Goal: Information Seeking & Learning: Learn about a topic

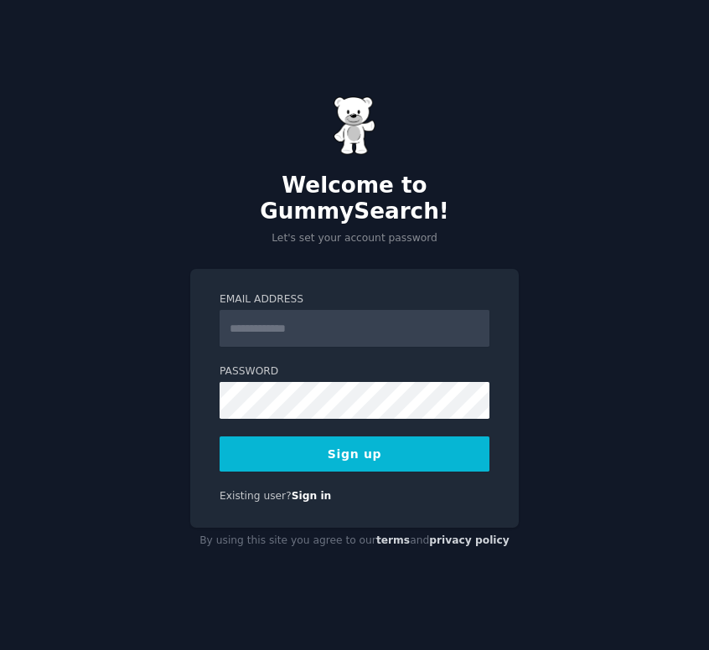
click at [353, 322] on input "Email Address" at bounding box center [354, 328] width 270 height 37
type input "**********"
click at [527, 411] on div "**********" at bounding box center [354, 325] width 709 height 650
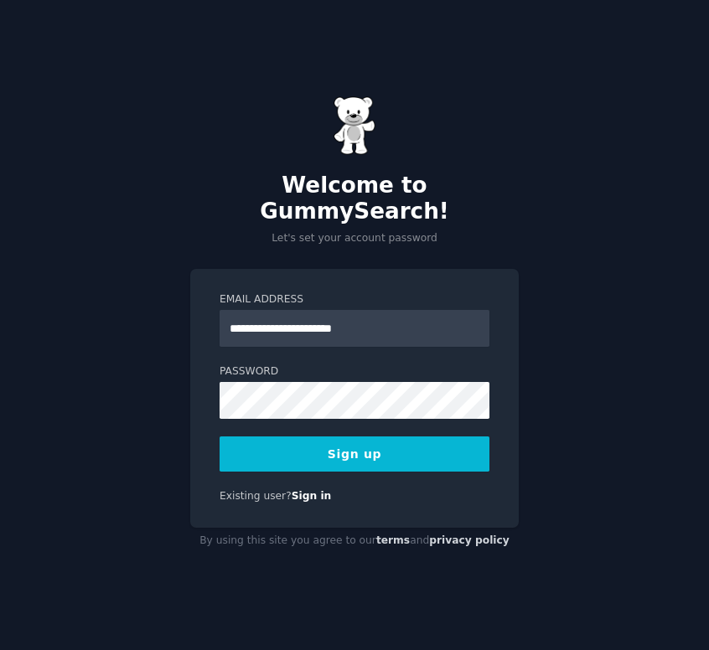
click at [395, 440] on button "Sign up" at bounding box center [354, 453] width 270 height 35
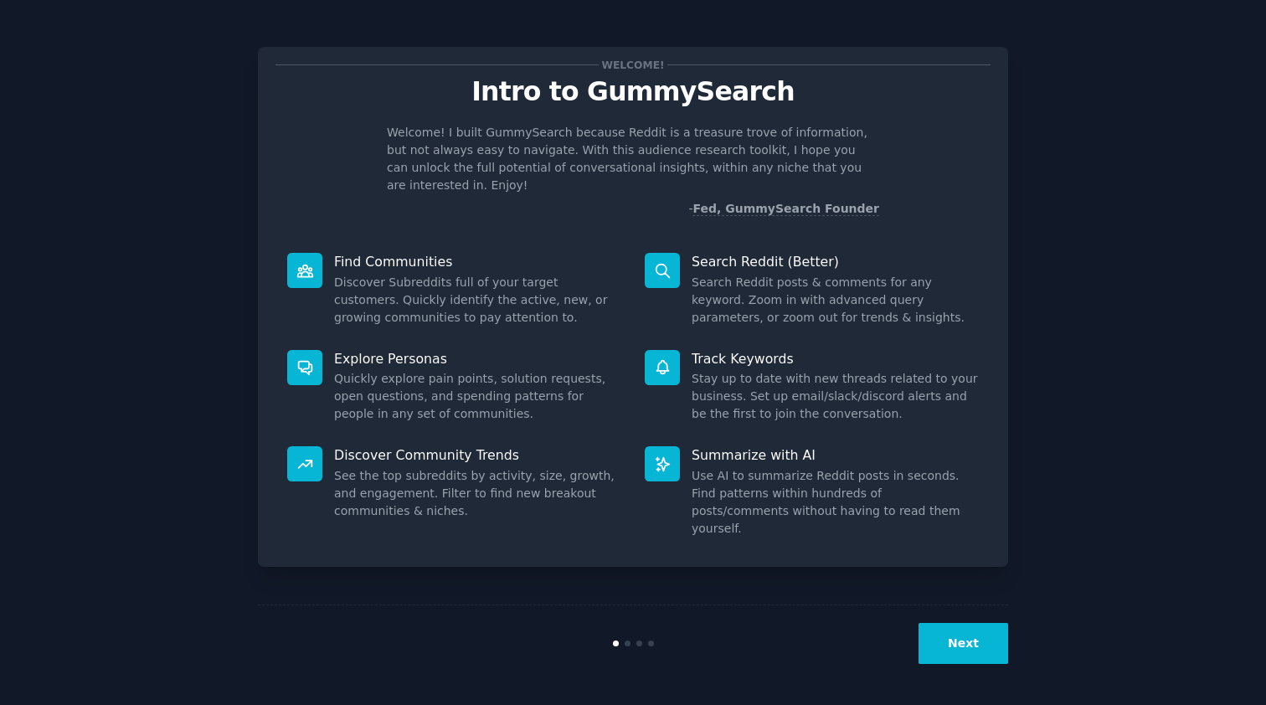
click at [708, 642] on button "Next" at bounding box center [964, 643] width 90 height 41
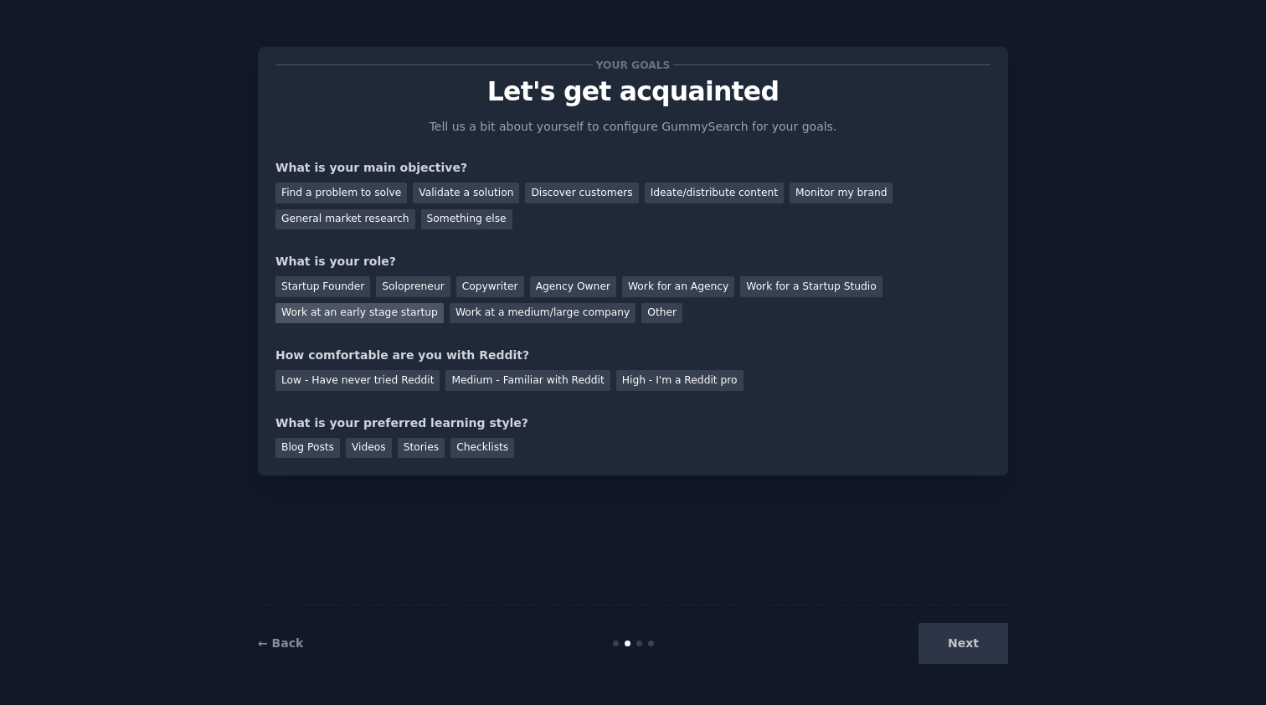
click at [386, 312] on div "Work at an early stage startup" at bounding box center [360, 313] width 168 height 21
click at [453, 191] on div "Validate a solution" at bounding box center [466, 193] width 106 height 21
click at [545, 196] on div "Discover customers" at bounding box center [581, 193] width 113 height 21
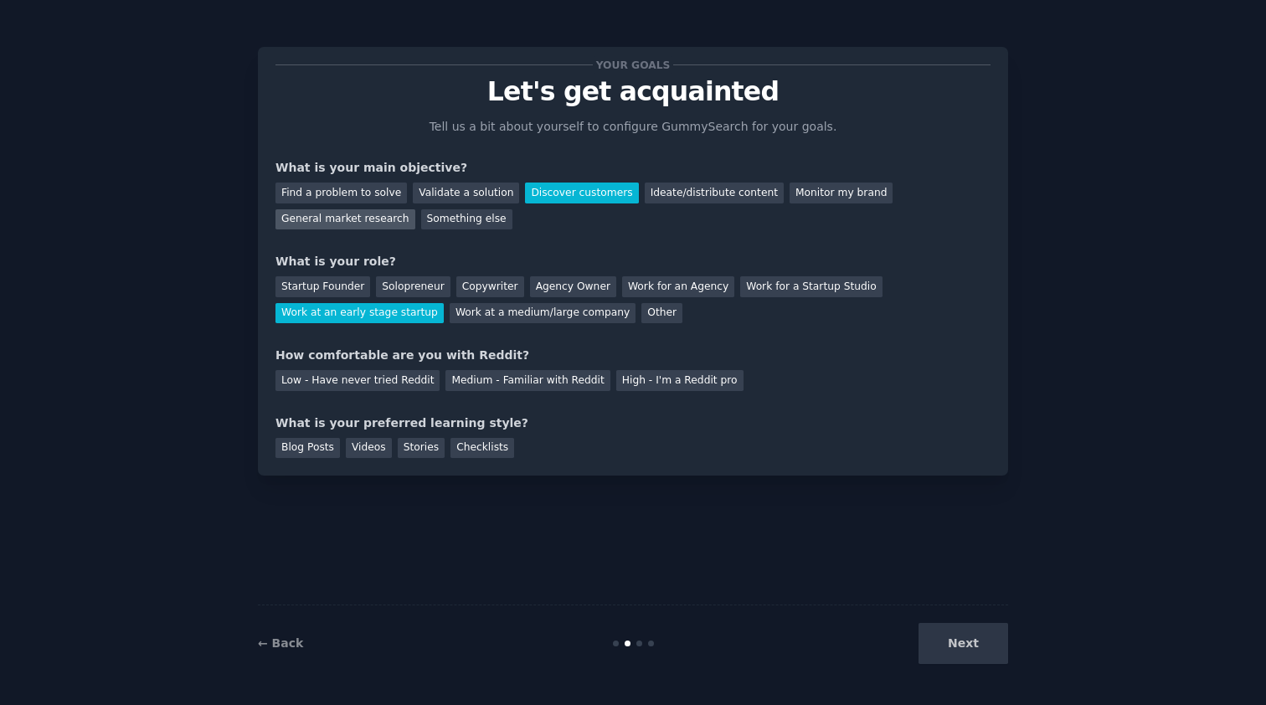
click at [384, 219] on div "General market research" at bounding box center [346, 219] width 140 height 21
click at [485, 375] on div "Medium - Familiar with Reddit" at bounding box center [528, 380] width 164 height 21
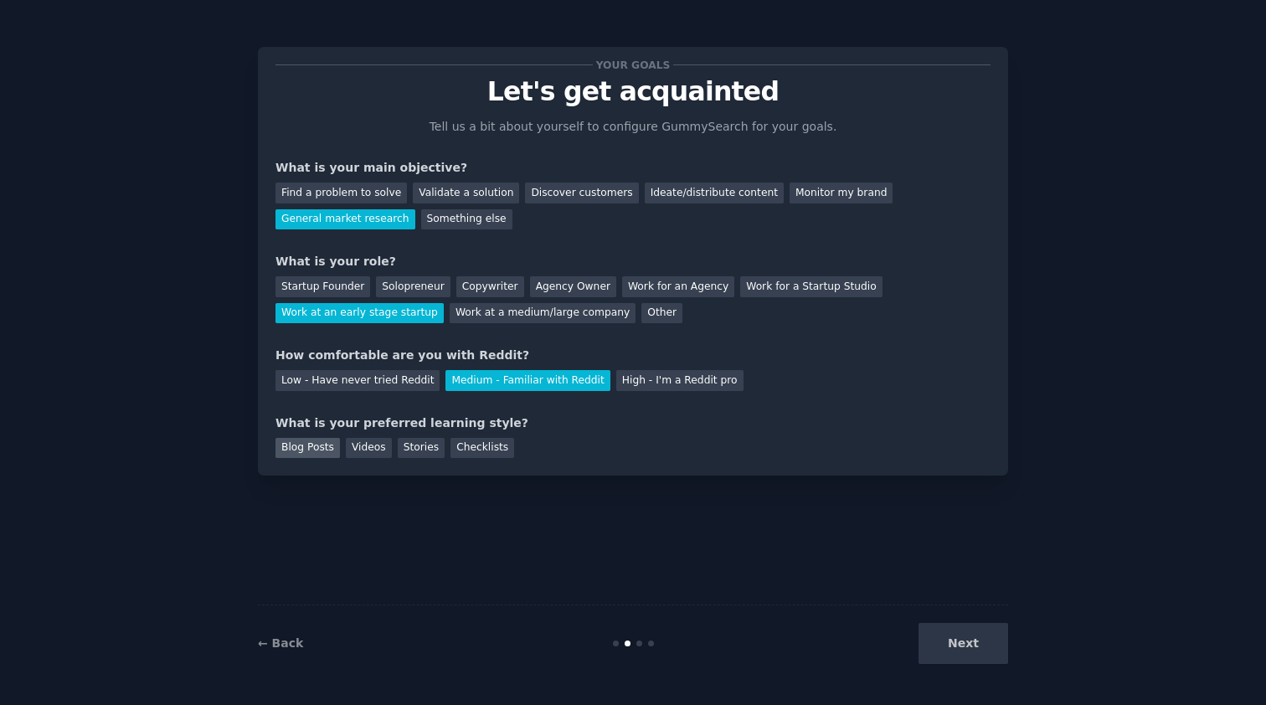
click at [296, 447] on div "Blog Posts" at bounding box center [308, 448] width 64 height 21
click at [468, 443] on div "Checklists" at bounding box center [483, 448] width 64 height 21
click at [304, 443] on div "Blog Posts" at bounding box center [308, 448] width 64 height 21
click at [708, 648] on button "Next" at bounding box center [964, 643] width 90 height 41
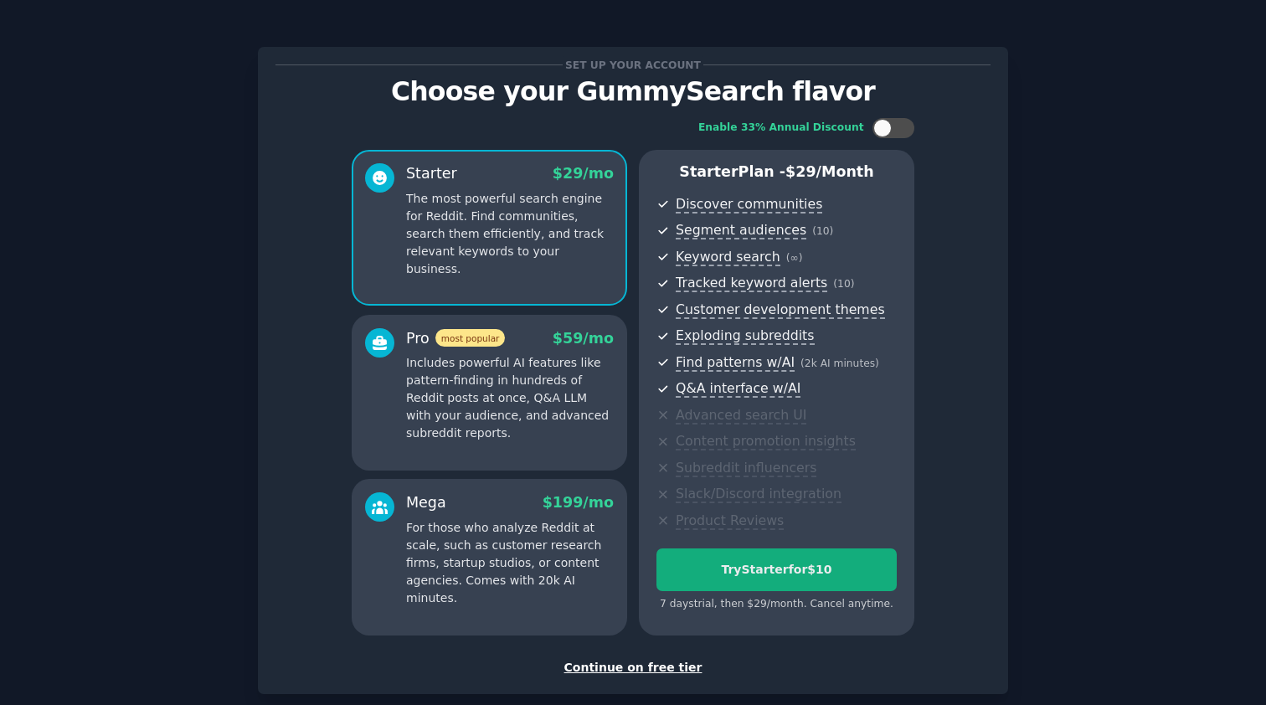
click at [708, 561] on div "Try Starter for $10" at bounding box center [777, 570] width 239 height 18
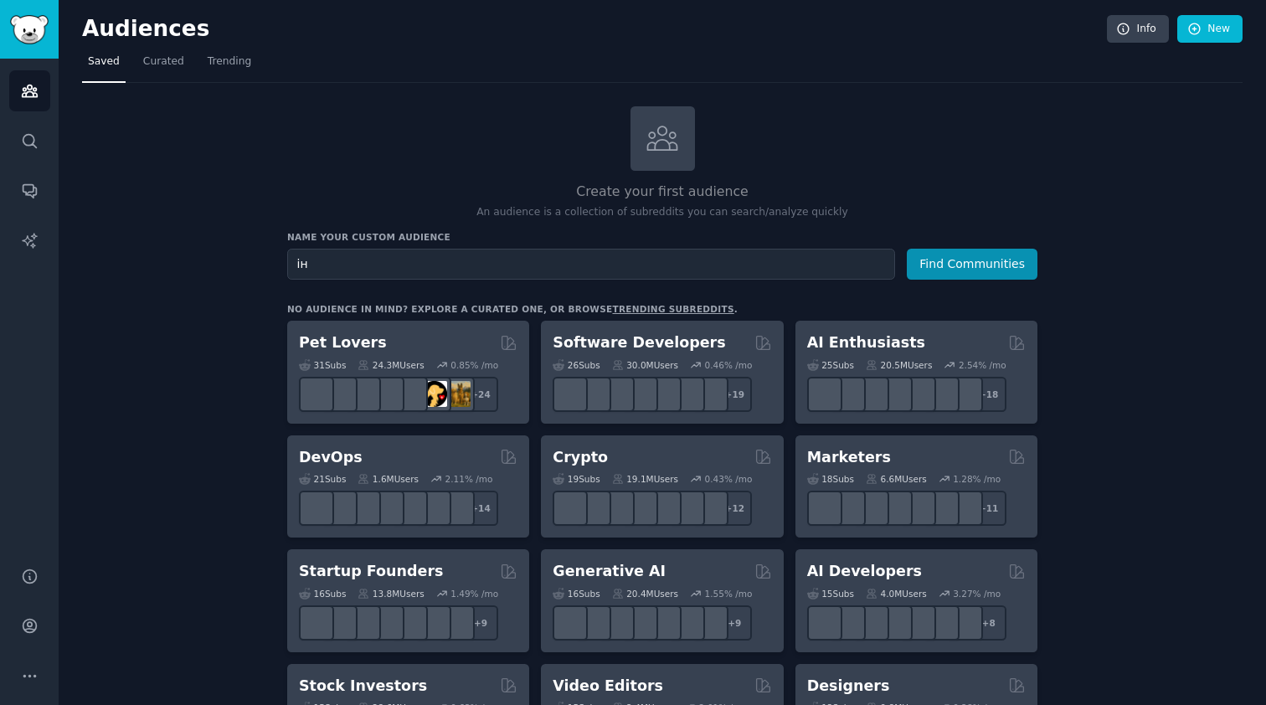
type input "і"
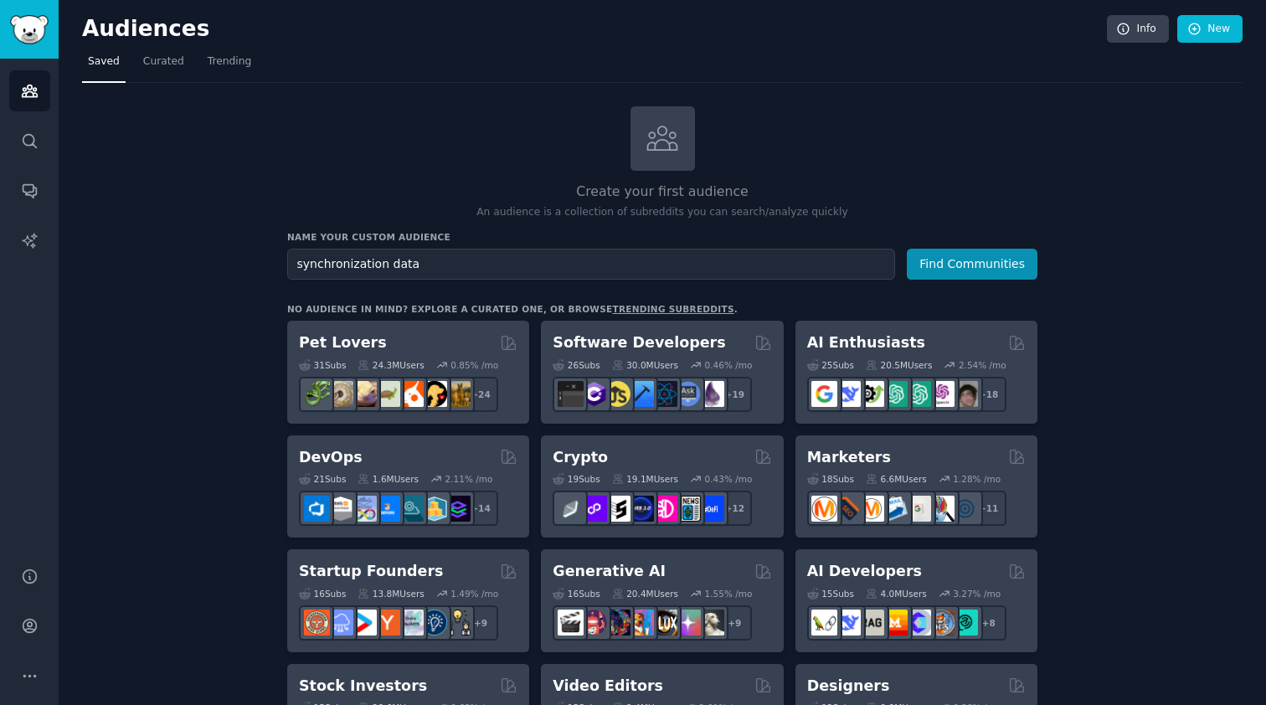
type input "synchronization data"
click at [973, 262] on button "Find Communities" at bounding box center [972, 264] width 131 height 31
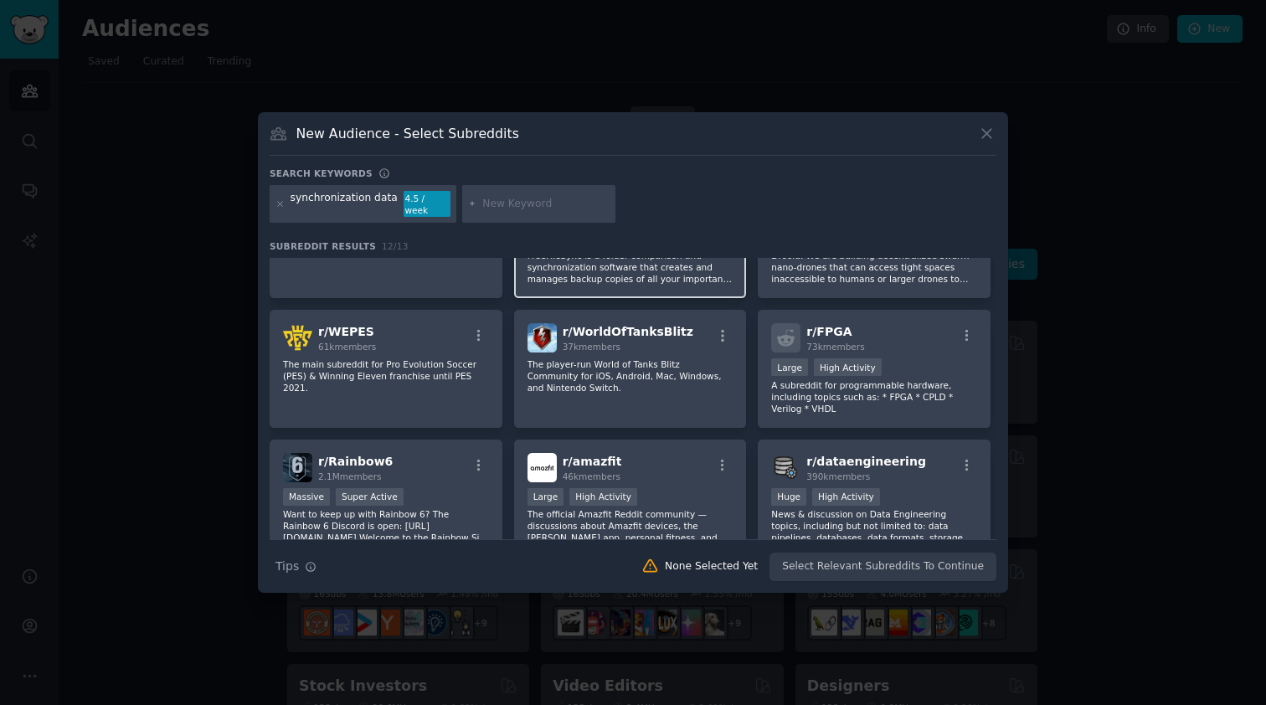
scroll to position [127, 0]
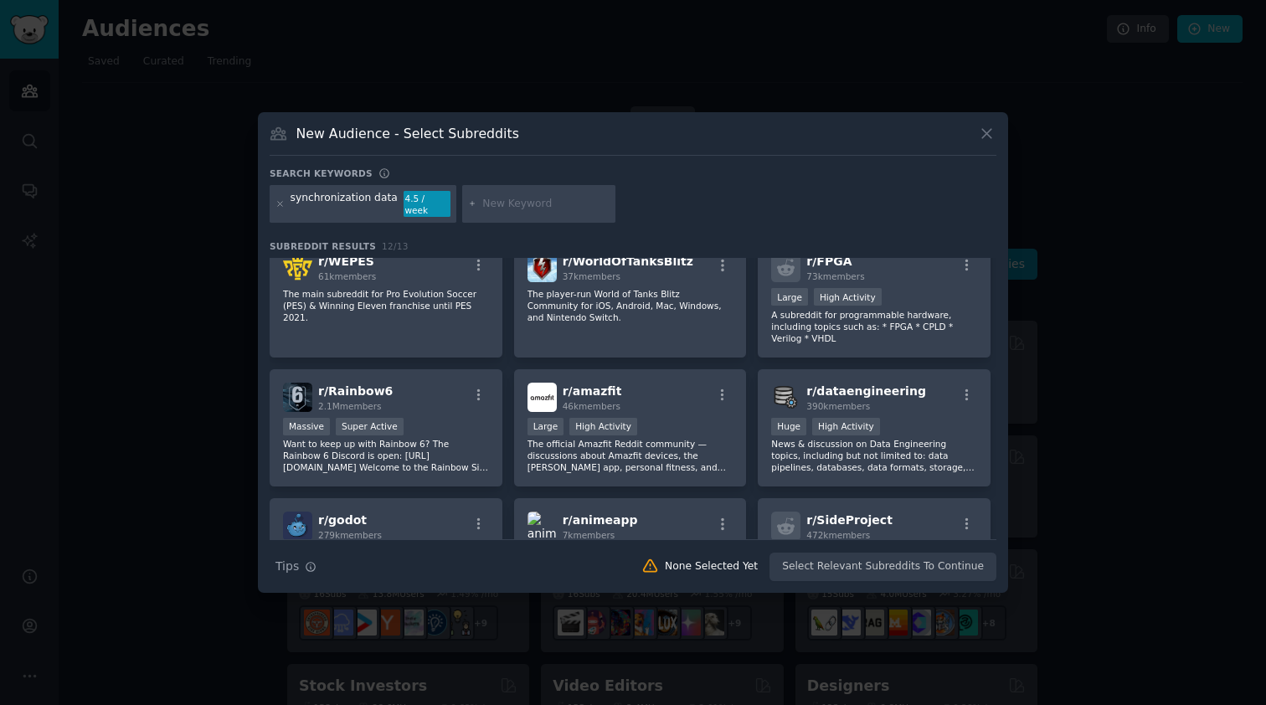
click at [518, 204] on input "text" at bounding box center [545, 204] width 127 height 15
type input "hubspot"
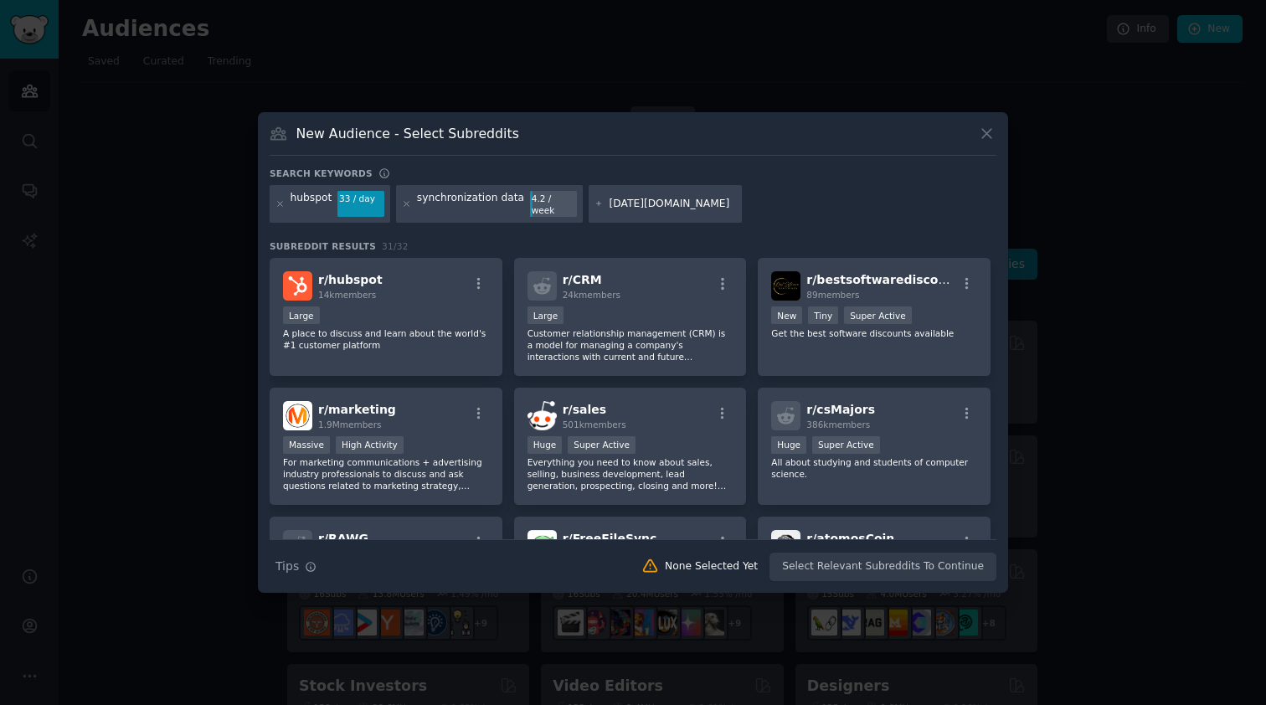
type input "monday.com"
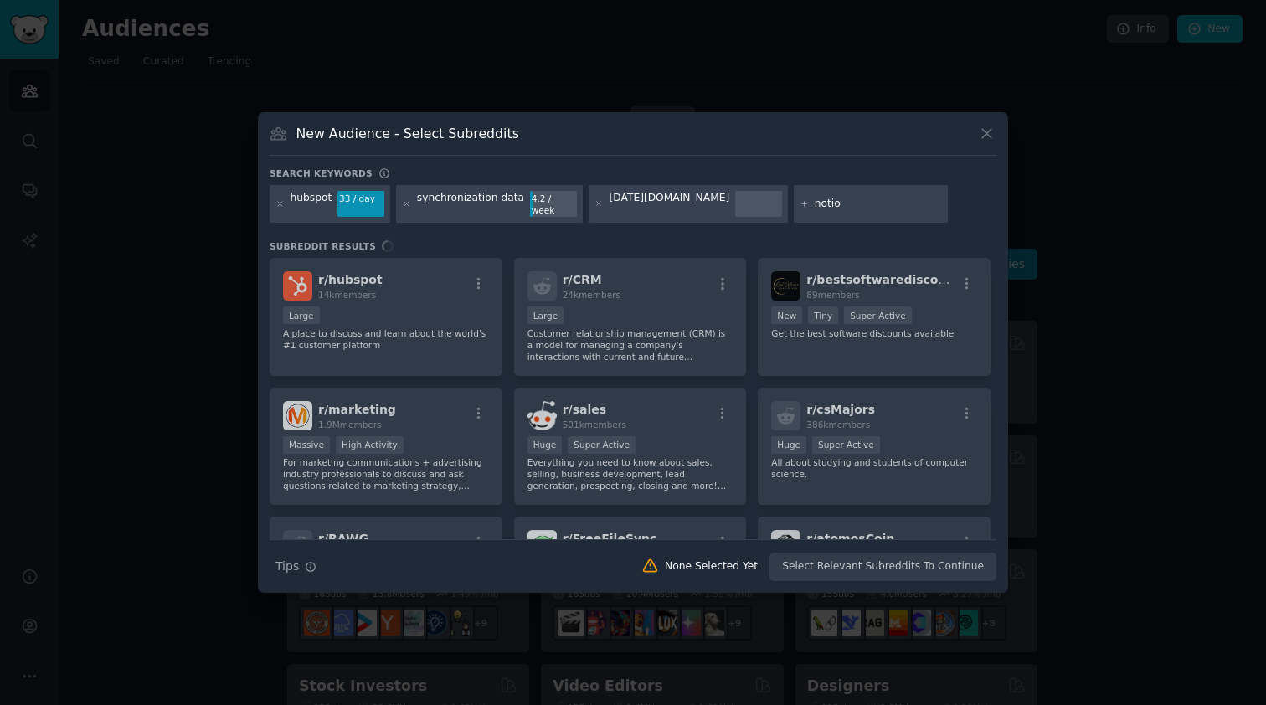
type input "notion"
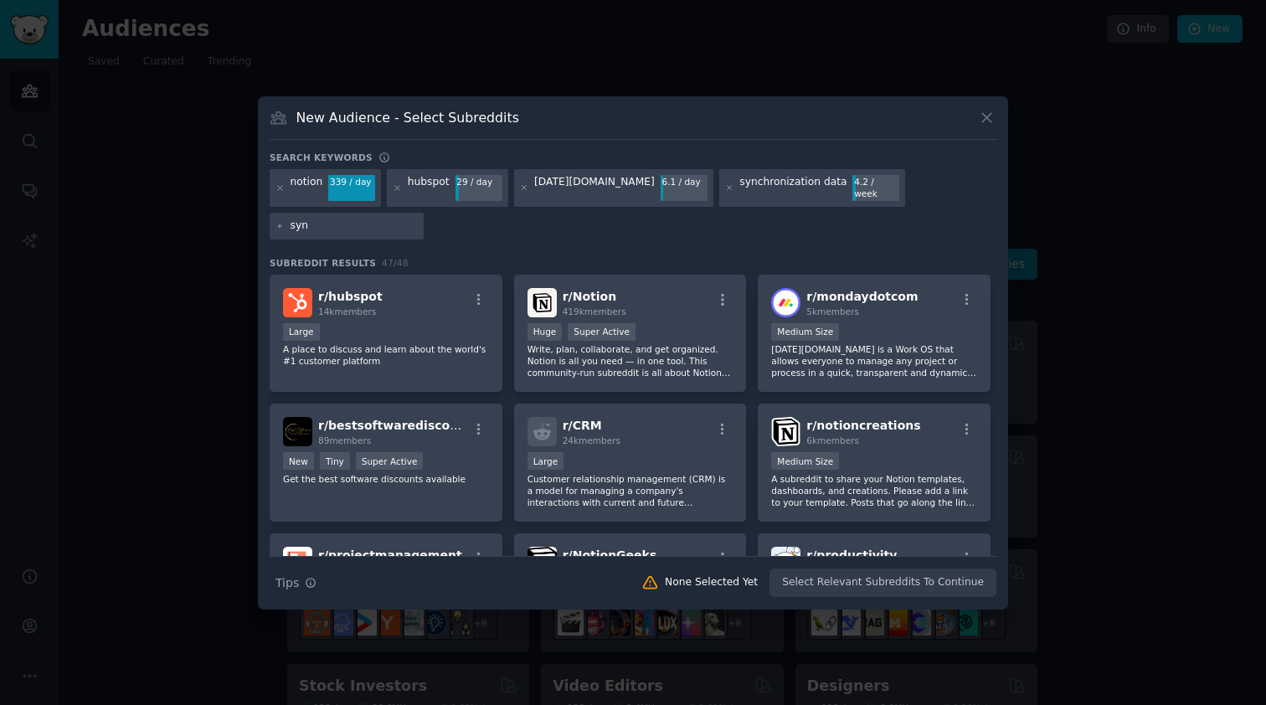
type input "sync"
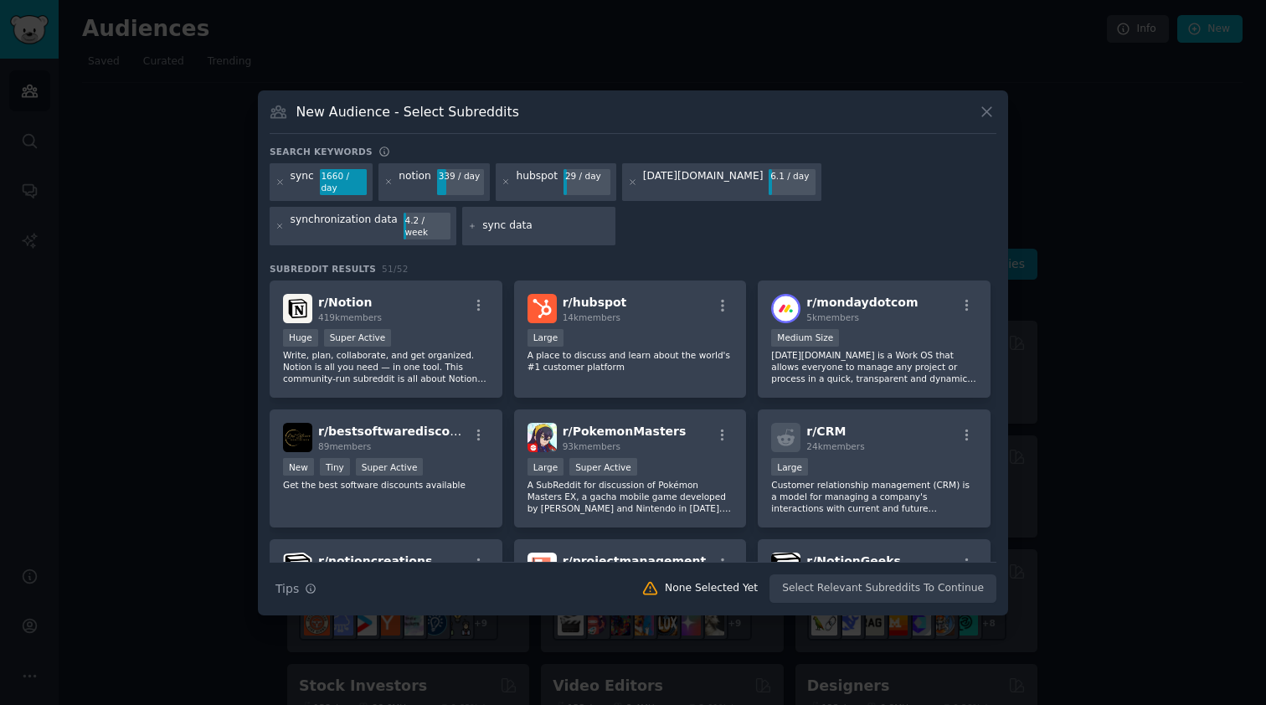
type input "sync data"
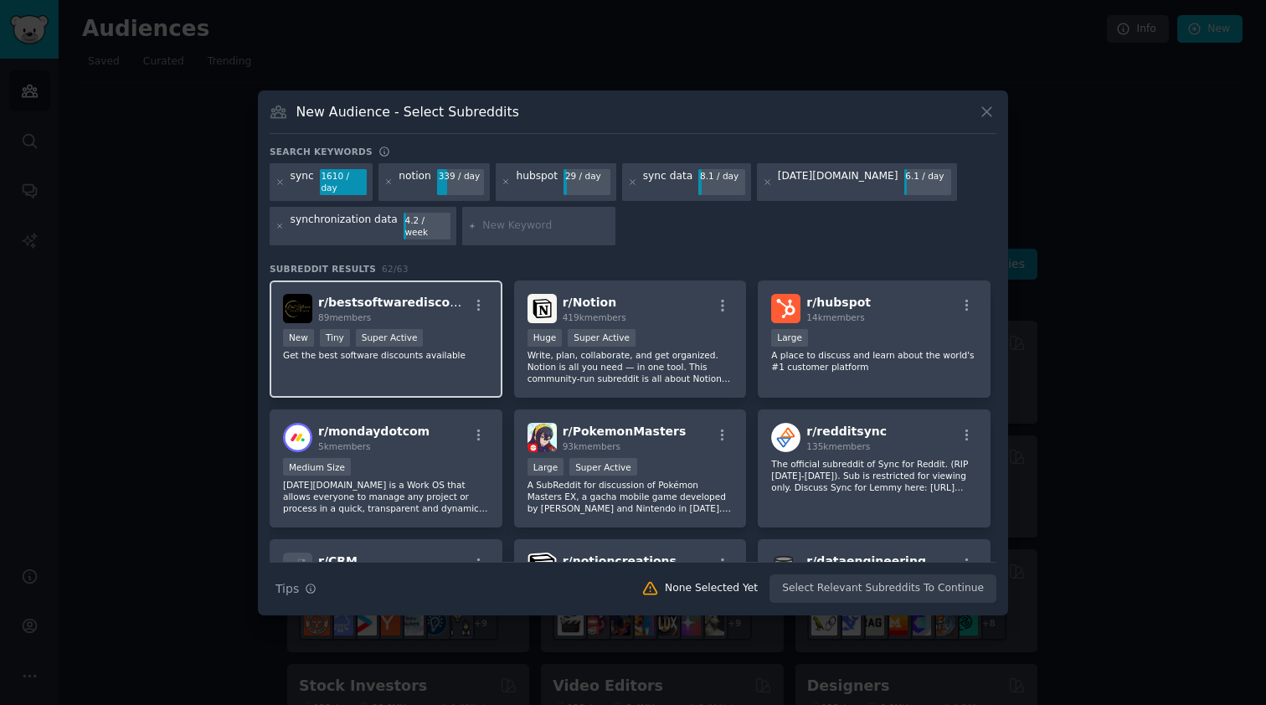
click at [400, 369] on div "r/ bestsoftwarediscounts 89 members < 100 members New Tiny Super Active Get the…" at bounding box center [386, 340] width 233 height 118
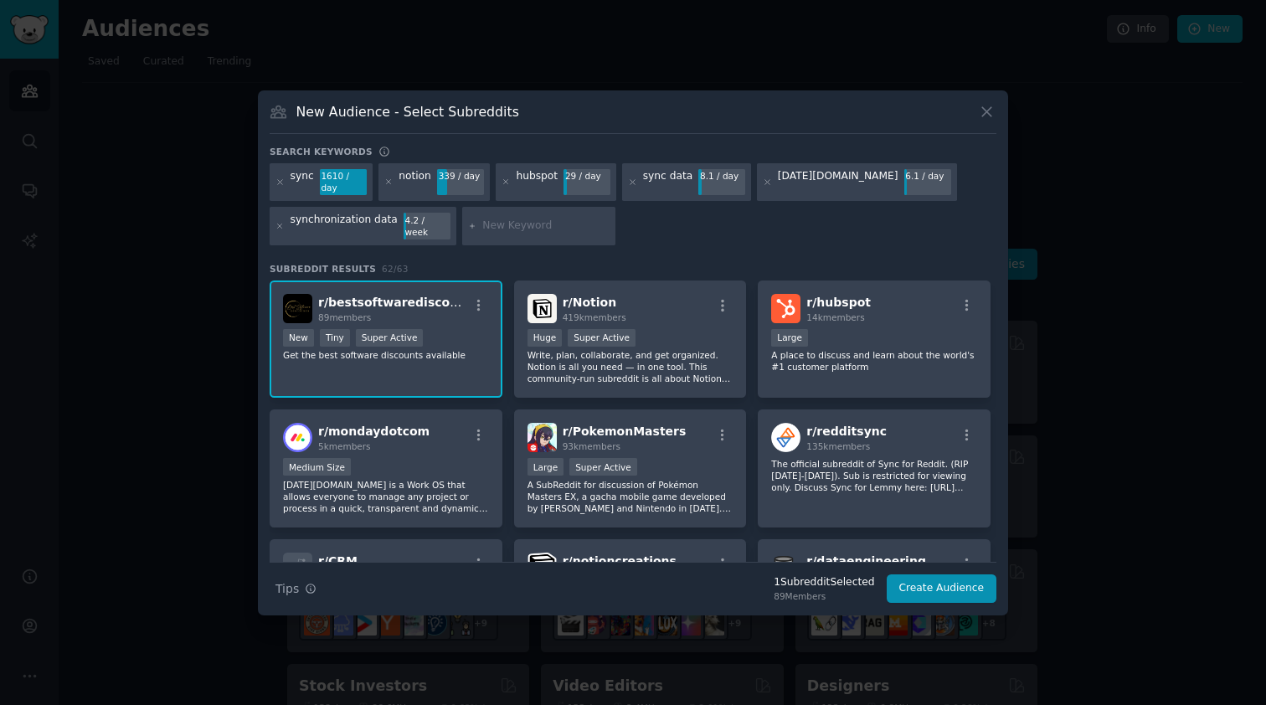
click at [487, 347] on div "r/ bestsoftwarediscounts 89 members < 100 members New Tiny Super Active Get the…" at bounding box center [386, 340] width 233 height 118
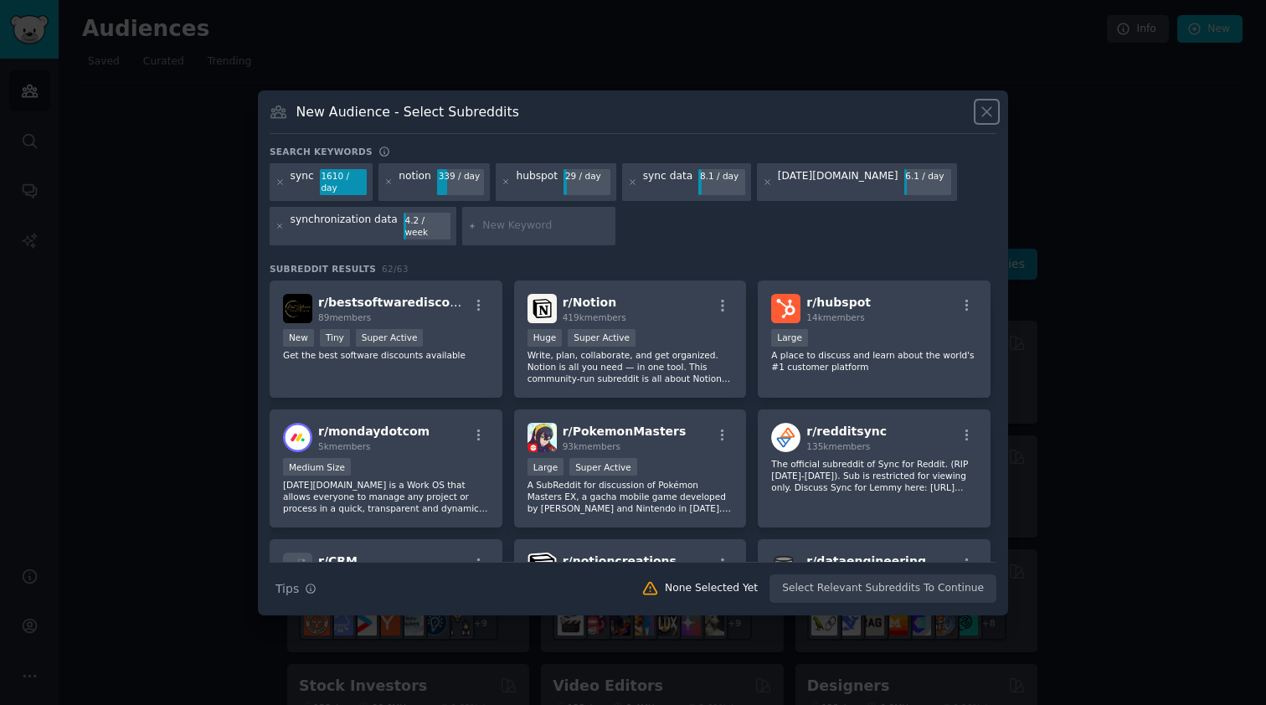
click at [987, 116] on icon at bounding box center [986, 111] width 9 height 9
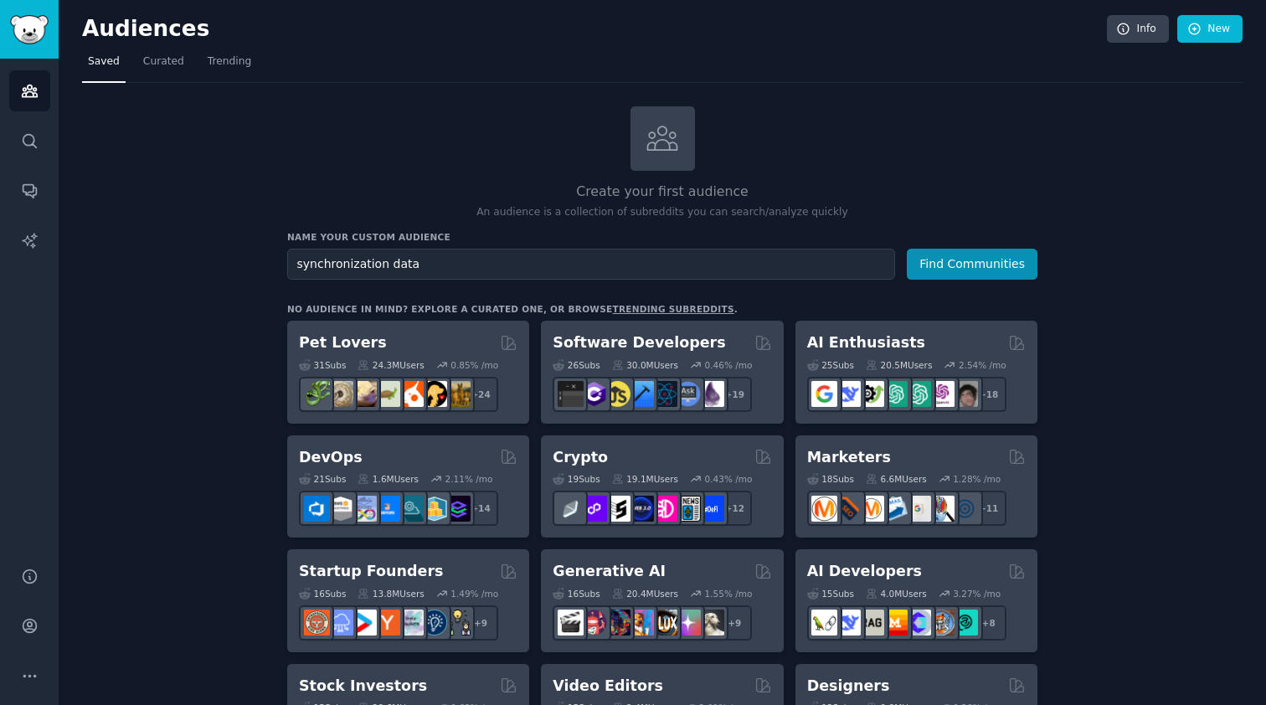
click at [255, 61] on nav "Saved Curated Trending" at bounding box center [662, 66] width 1161 height 34
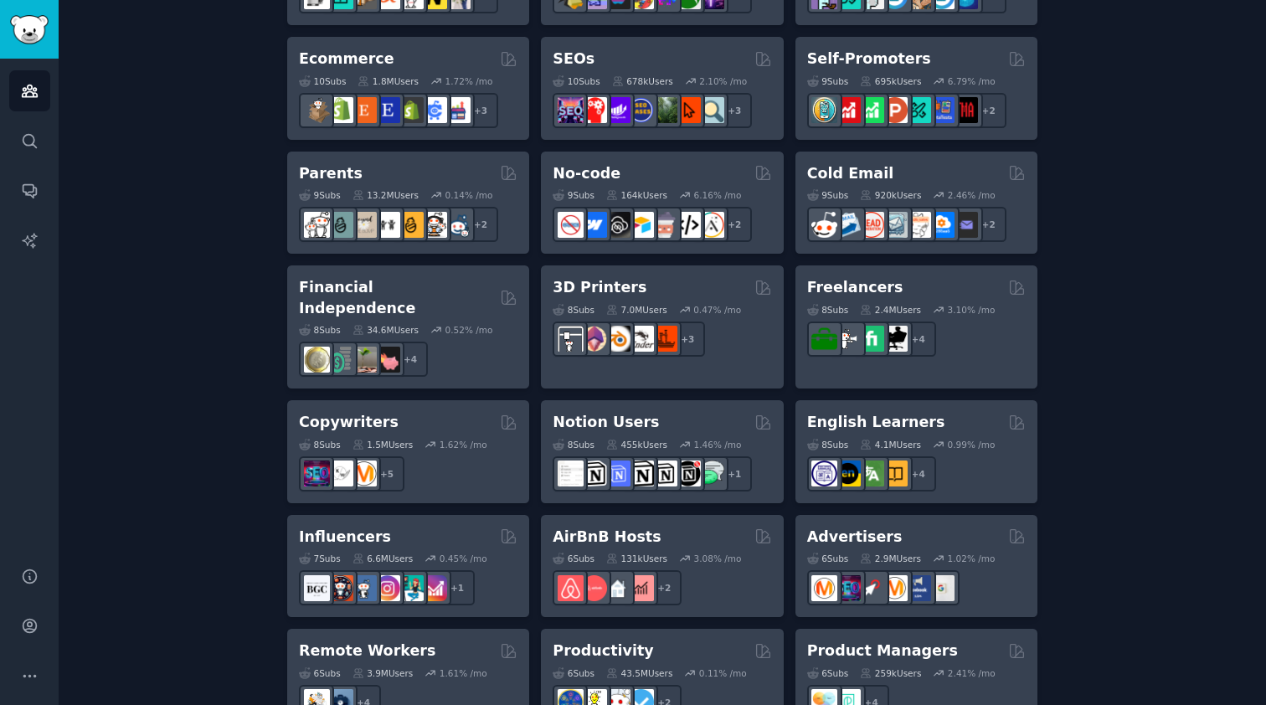
scroll to position [1005, 0]
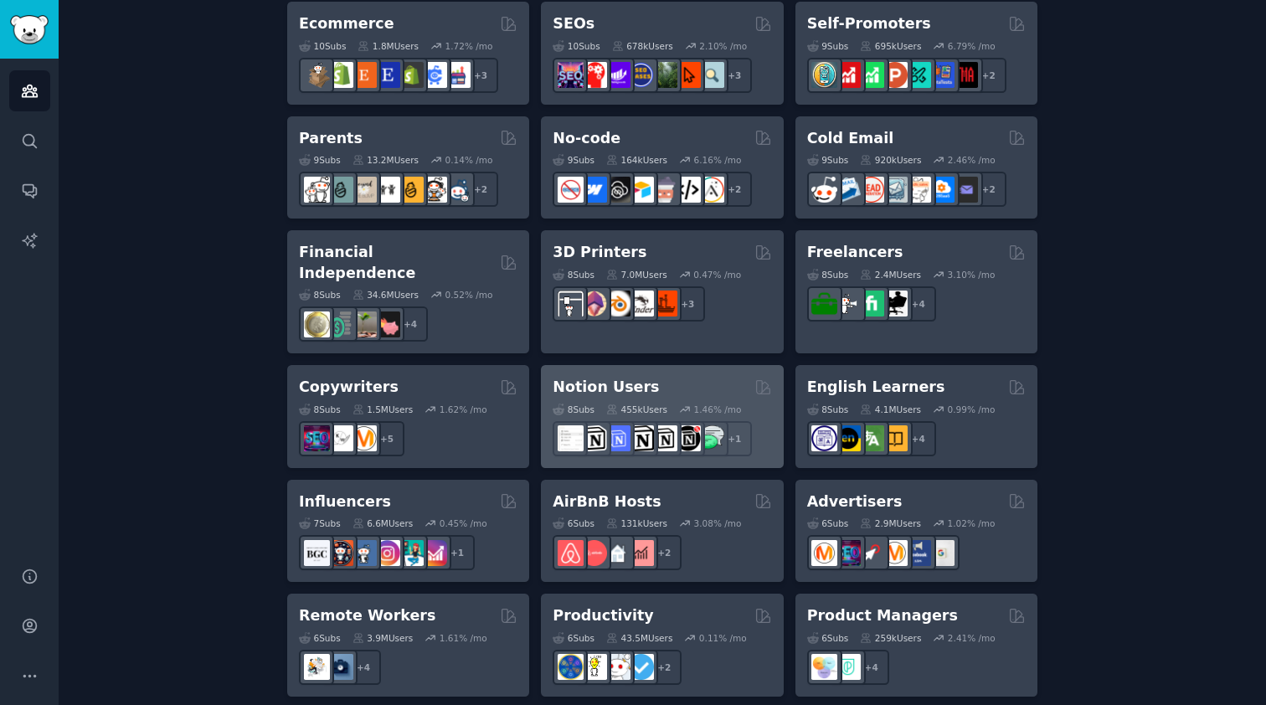
click at [720, 377] on div "Notion Users" at bounding box center [662, 387] width 219 height 21
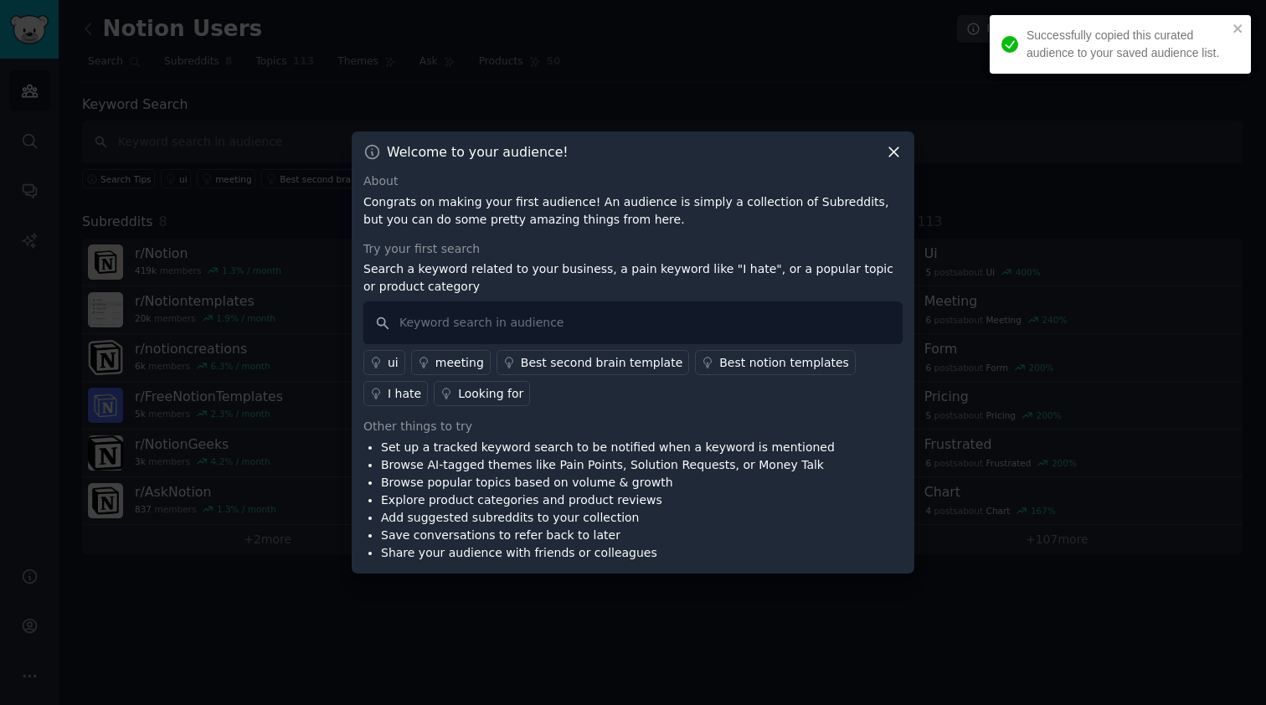
click at [896, 150] on icon at bounding box center [894, 152] width 9 height 9
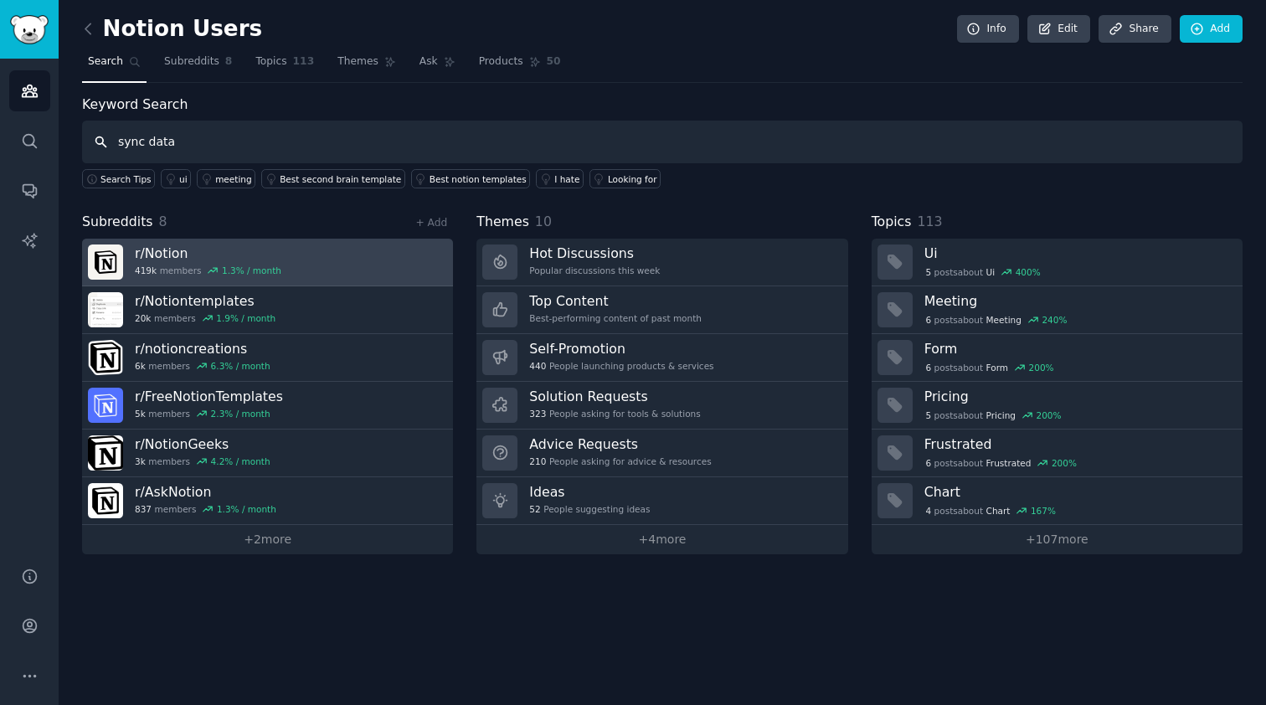
type input "sync data"
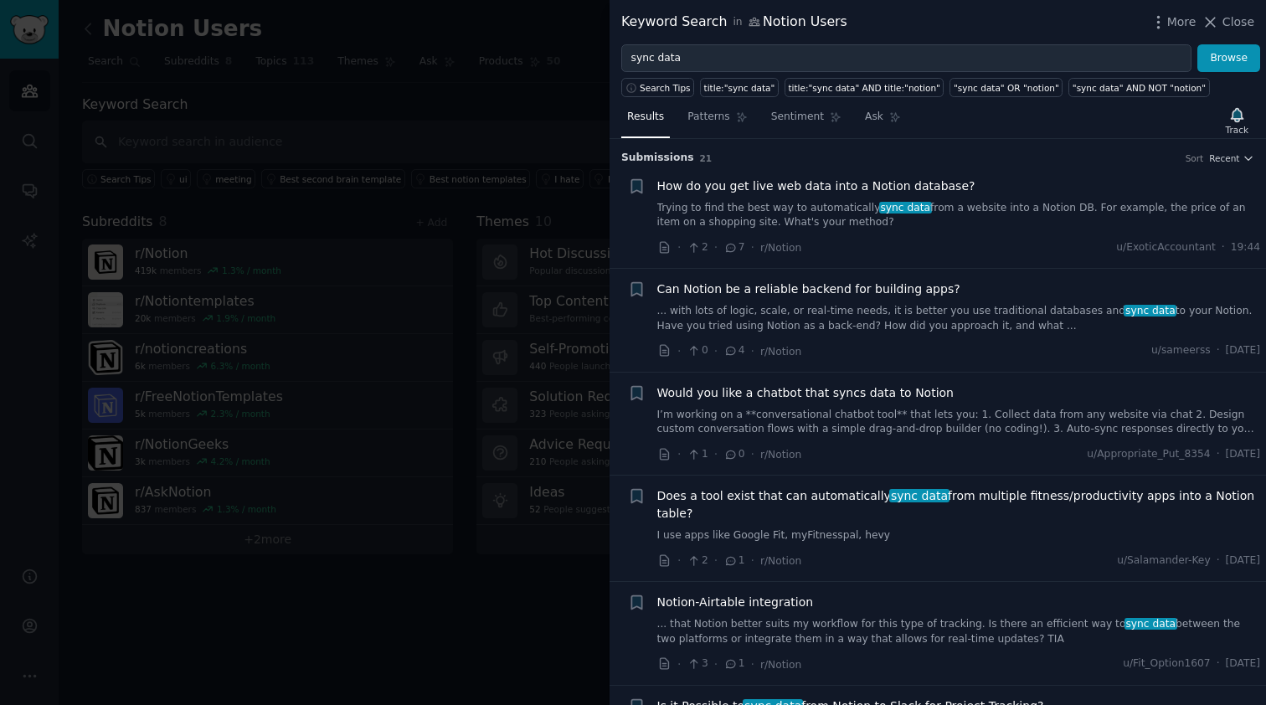
click at [833, 193] on span "How do you get live web data into a Notion database?" at bounding box center [817, 187] width 318 height 18
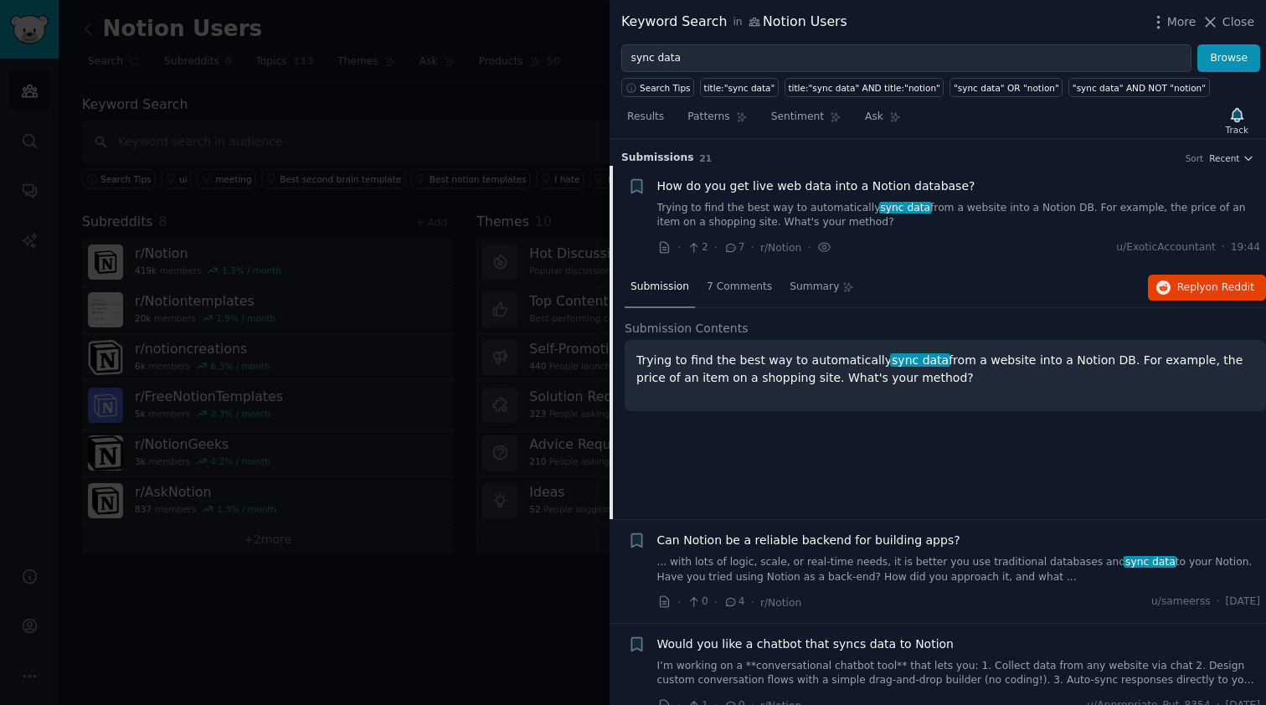
scroll to position [26, 0]
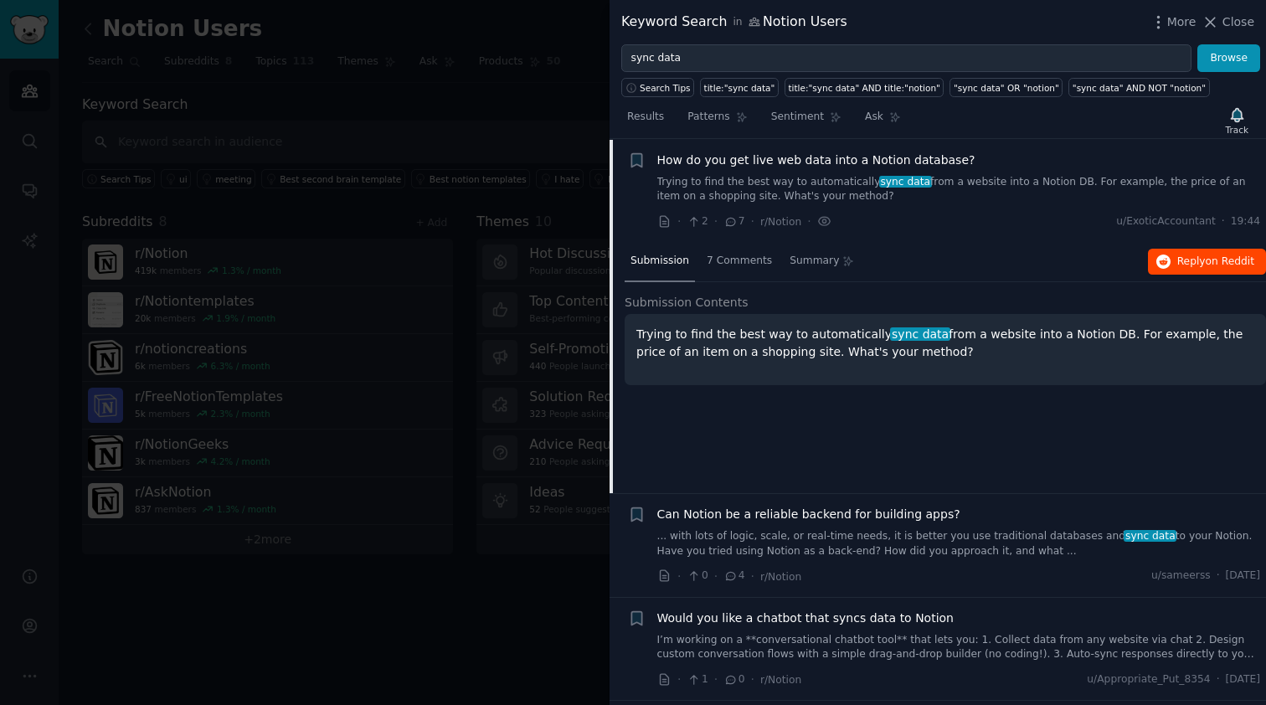
click at [1172, 265] on button "Reply on Reddit" at bounding box center [1207, 262] width 118 height 27
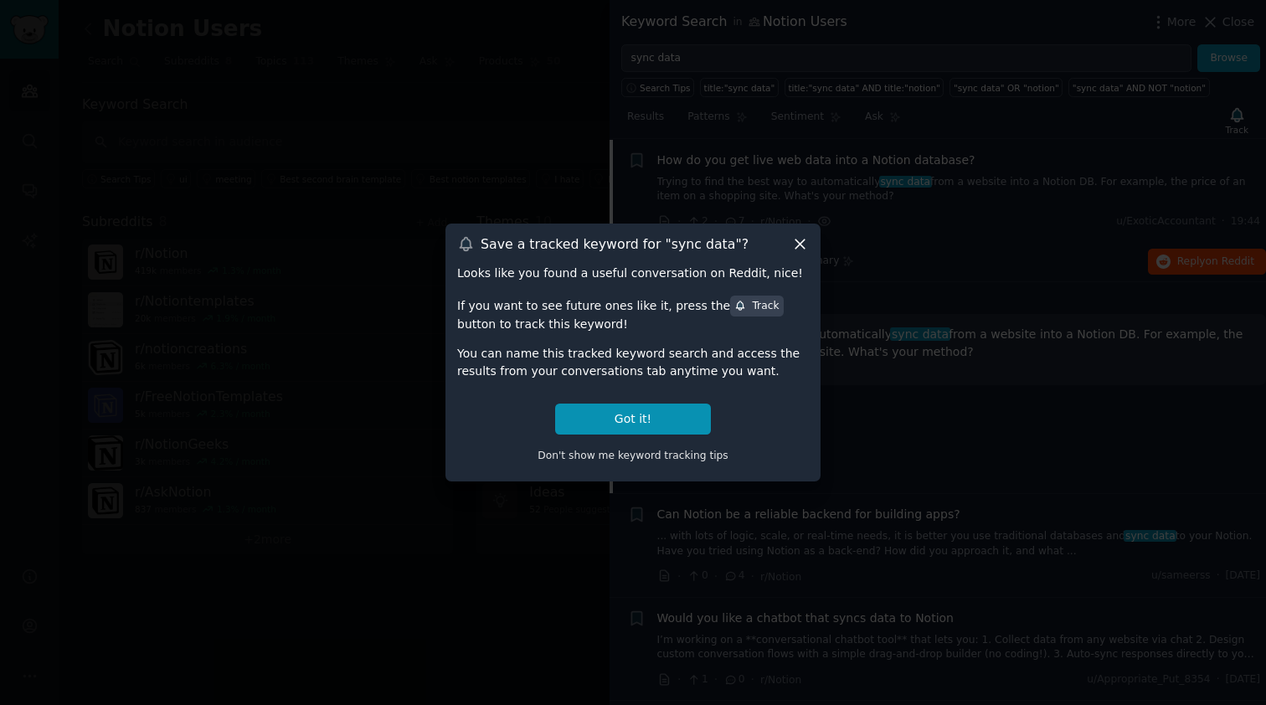
click at [807, 247] on icon at bounding box center [801, 244] width 18 height 18
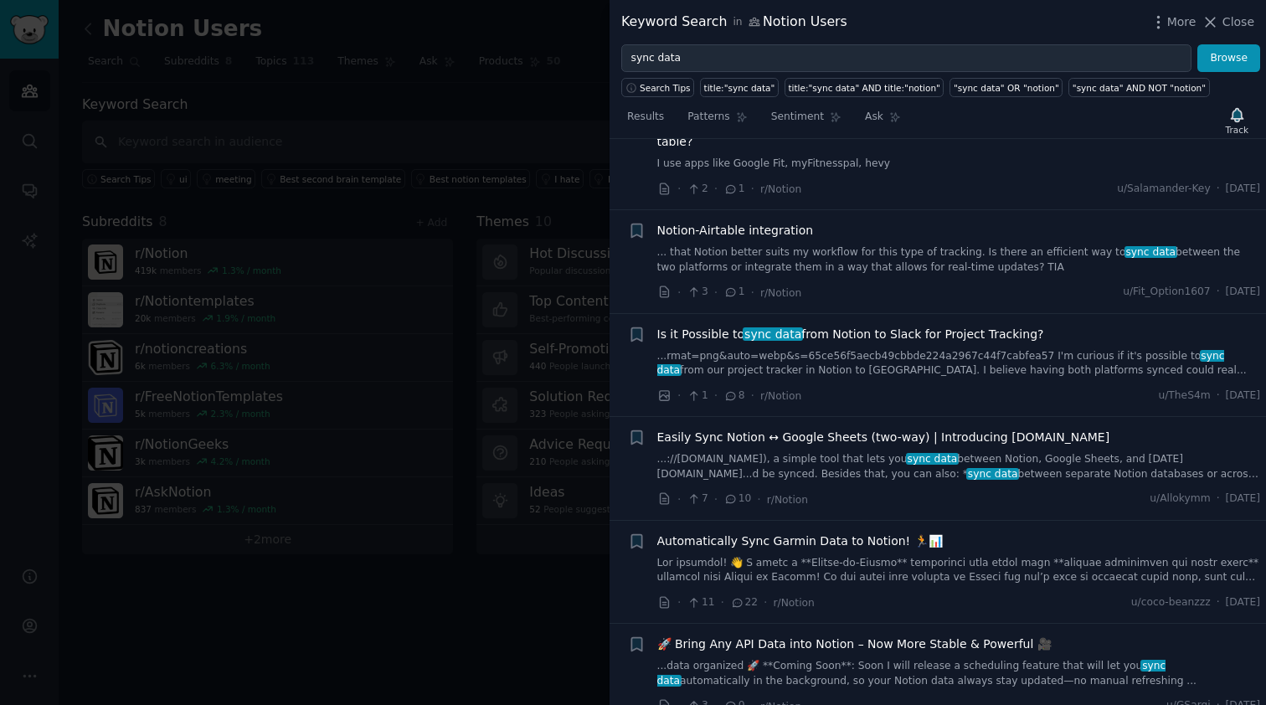
scroll to position [653, 0]
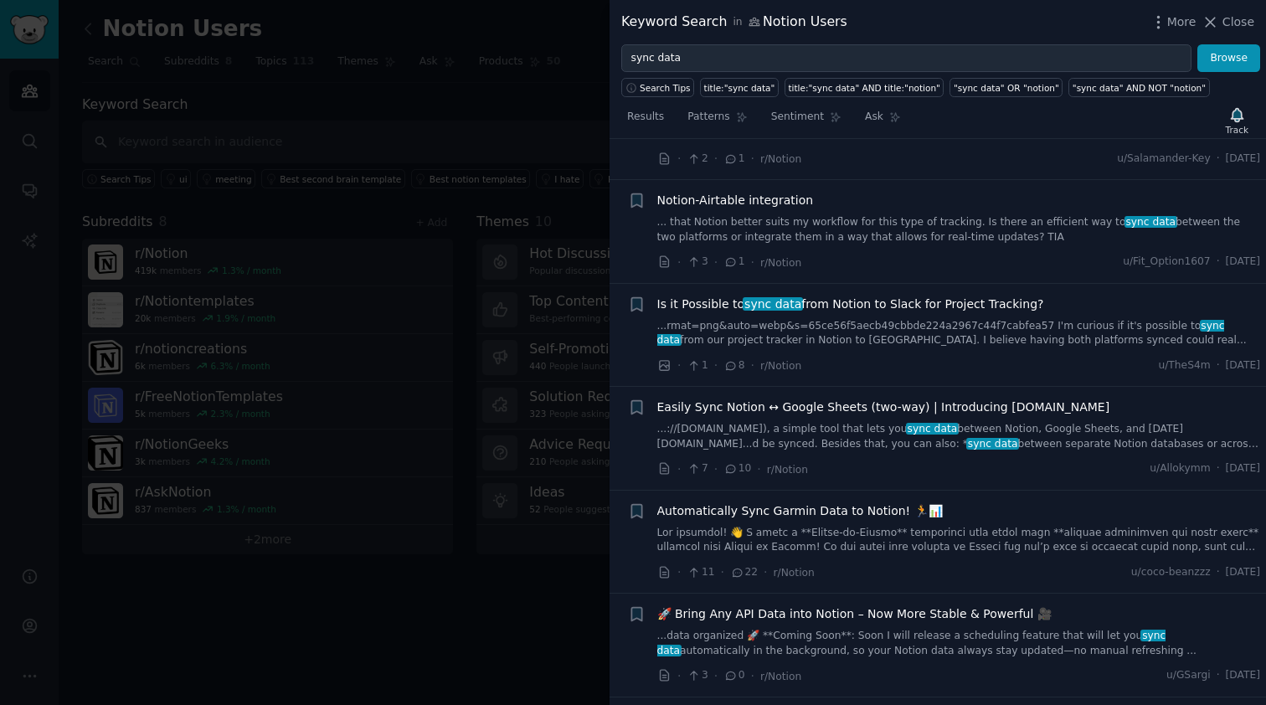
click at [746, 407] on span "Easily Sync Notion ↔ Google Sheets (two-way) | Introducing resynced.io" at bounding box center [884, 408] width 453 height 18
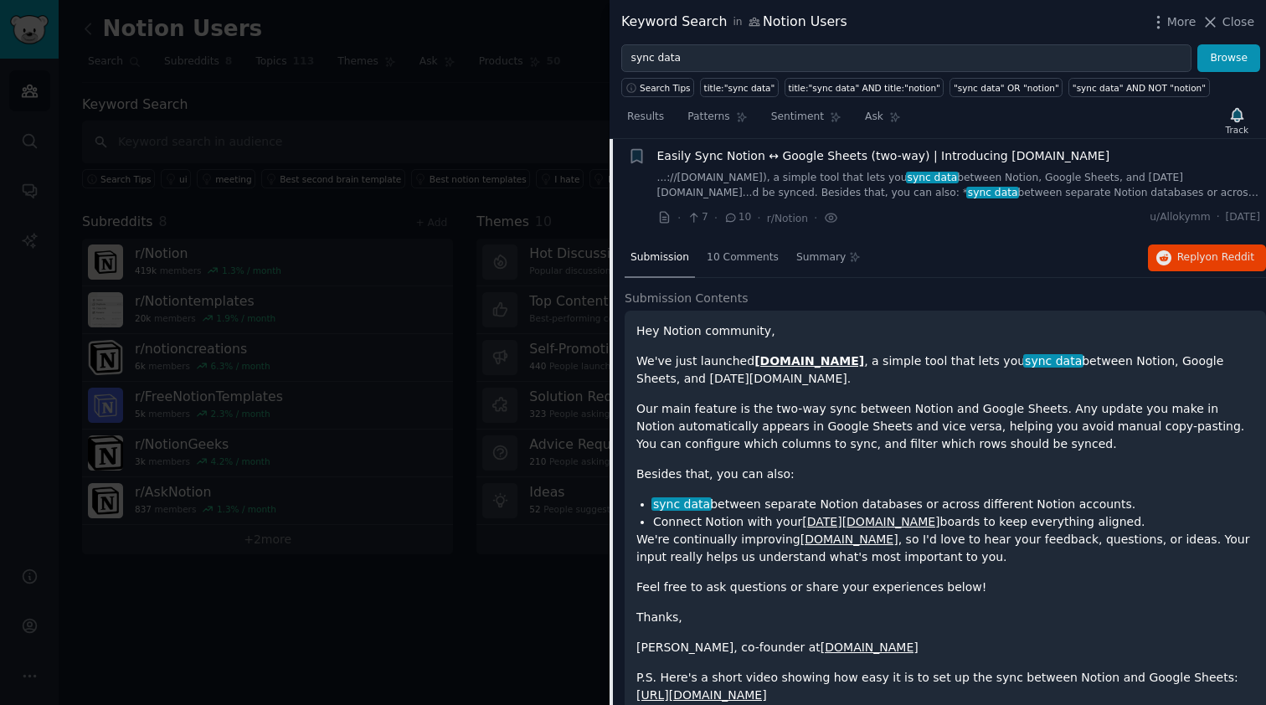
scroll to position [645, 0]
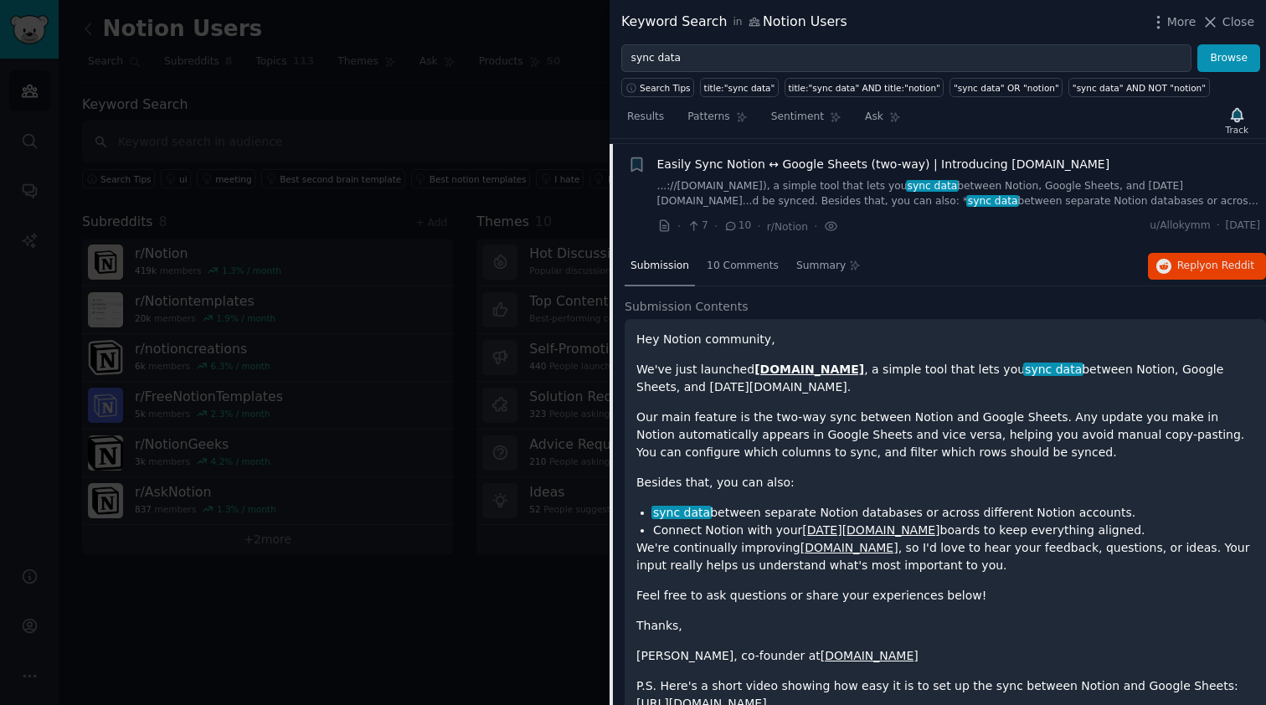
click at [751, 160] on span "Easily Sync Notion ↔ Google Sheets (two-way) | Introducing resynced.io" at bounding box center [884, 165] width 453 height 18
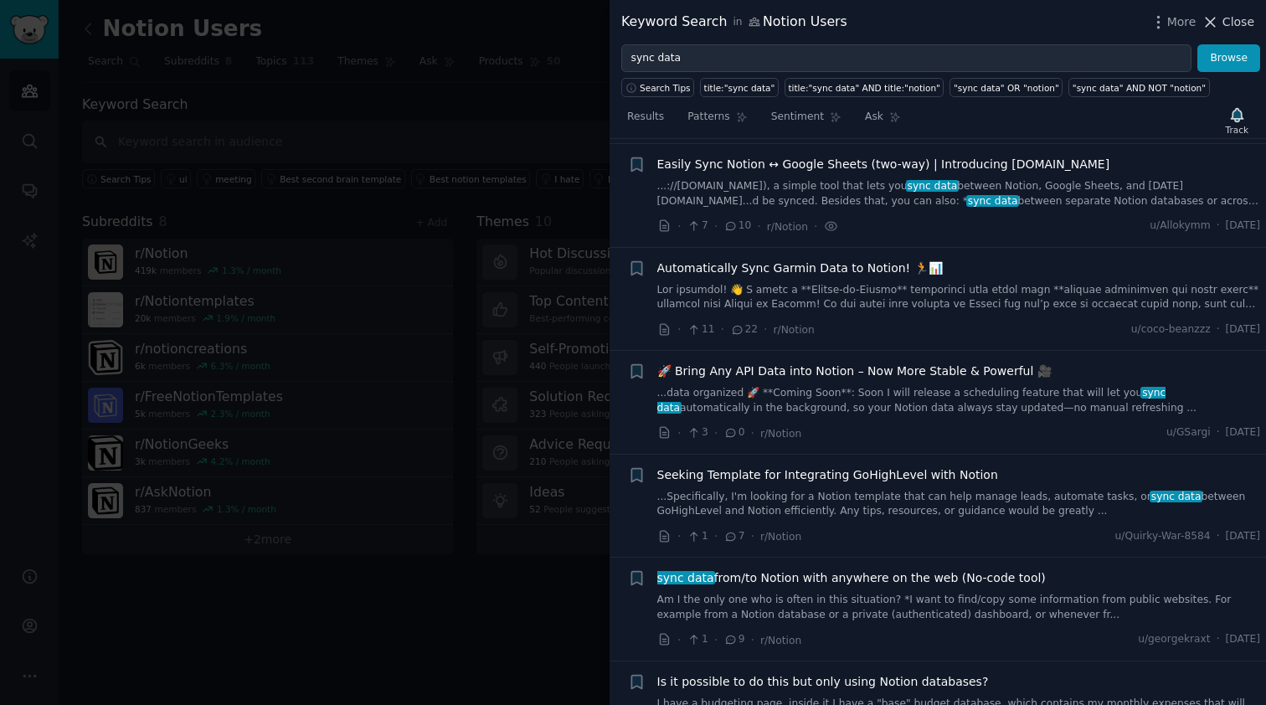
click at [1236, 24] on span "Close" at bounding box center [1239, 22] width 32 height 18
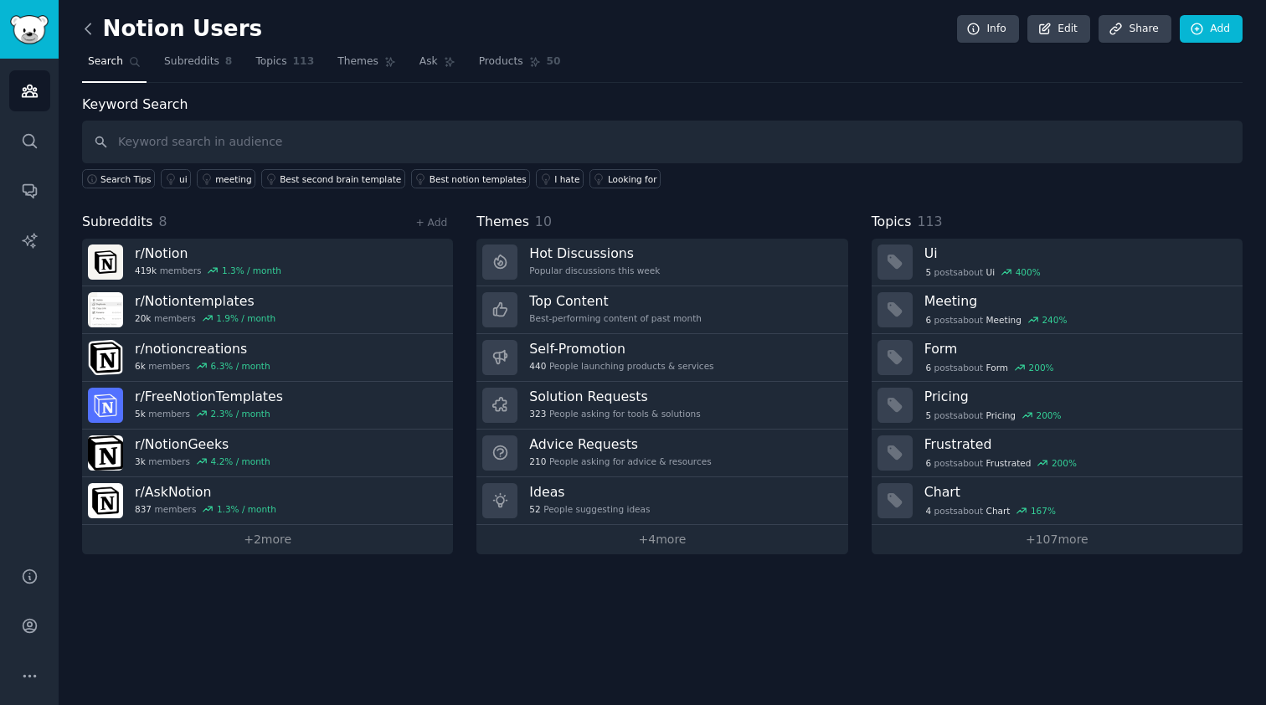
click at [90, 34] on icon at bounding box center [87, 28] width 5 height 10
click at [29, 89] on icon "Sidebar" at bounding box center [29, 91] width 15 height 12
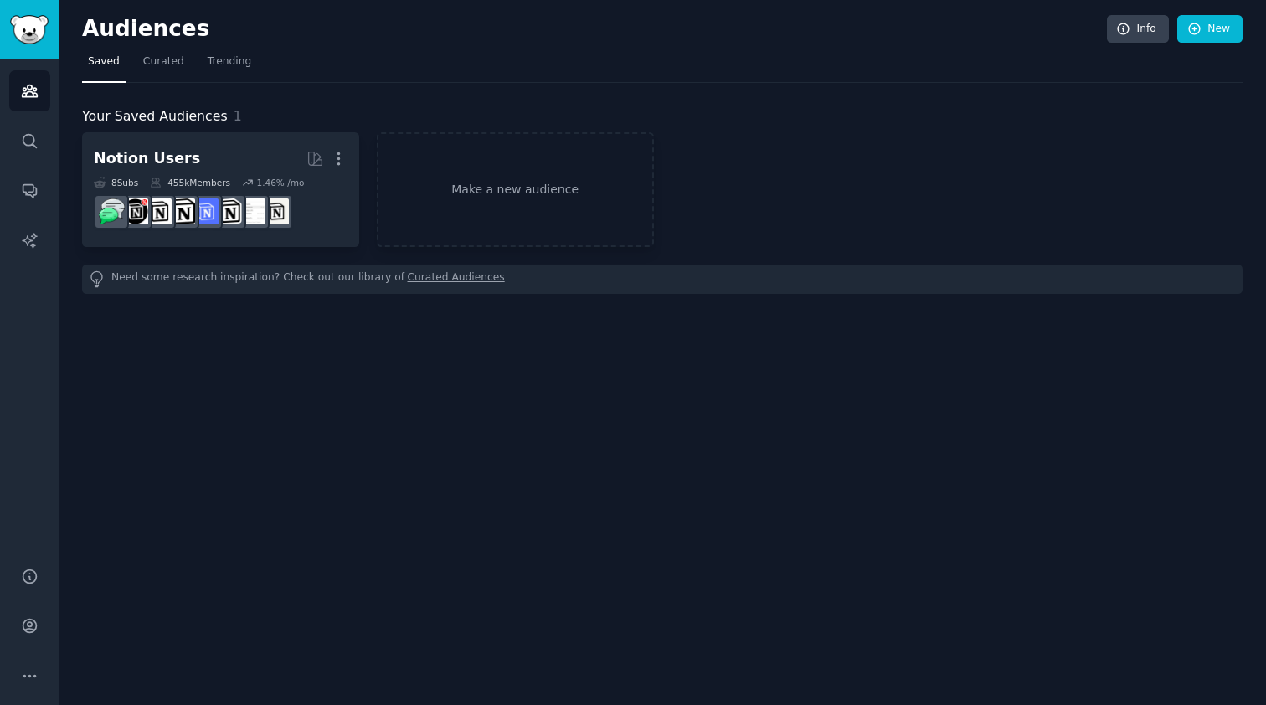
click at [29, 89] on icon "Sidebar" at bounding box center [29, 91] width 15 height 12
click at [169, 65] on span "Curated" at bounding box center [163, 61] width 41 height 15
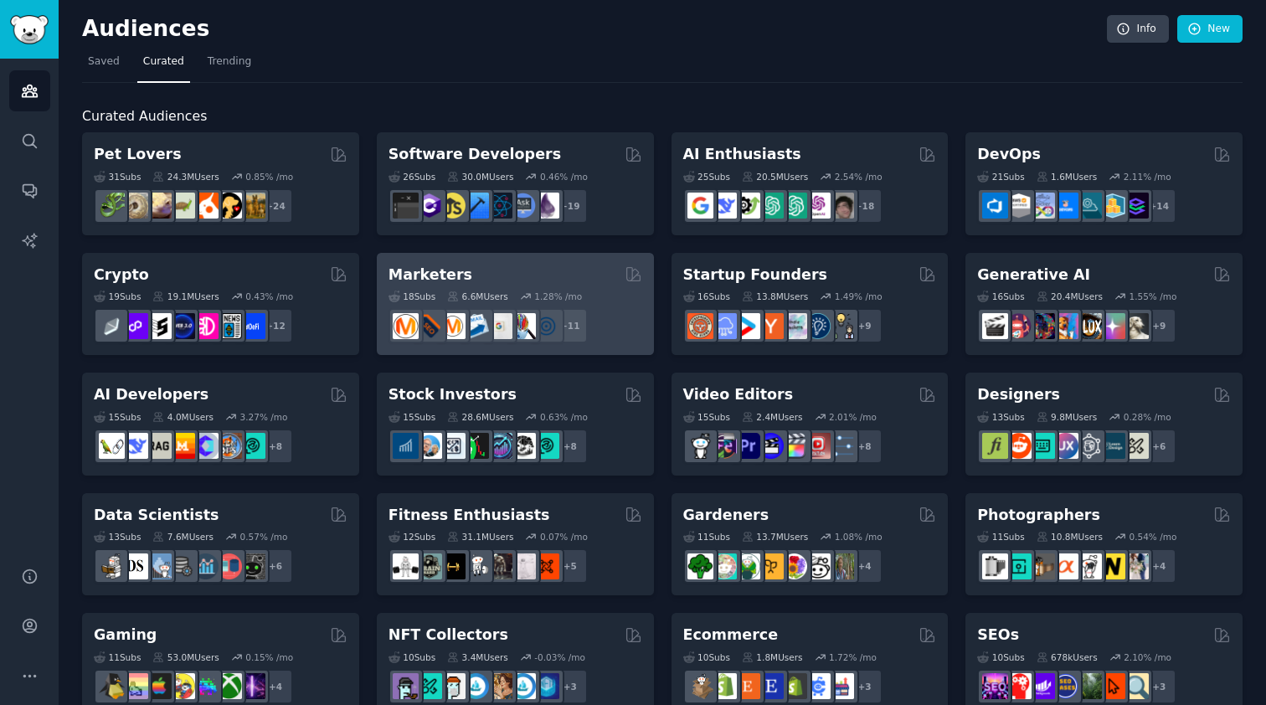
click at [618, 331] on div "+ 11" at bounding box center [516, 325] width 254 height 35
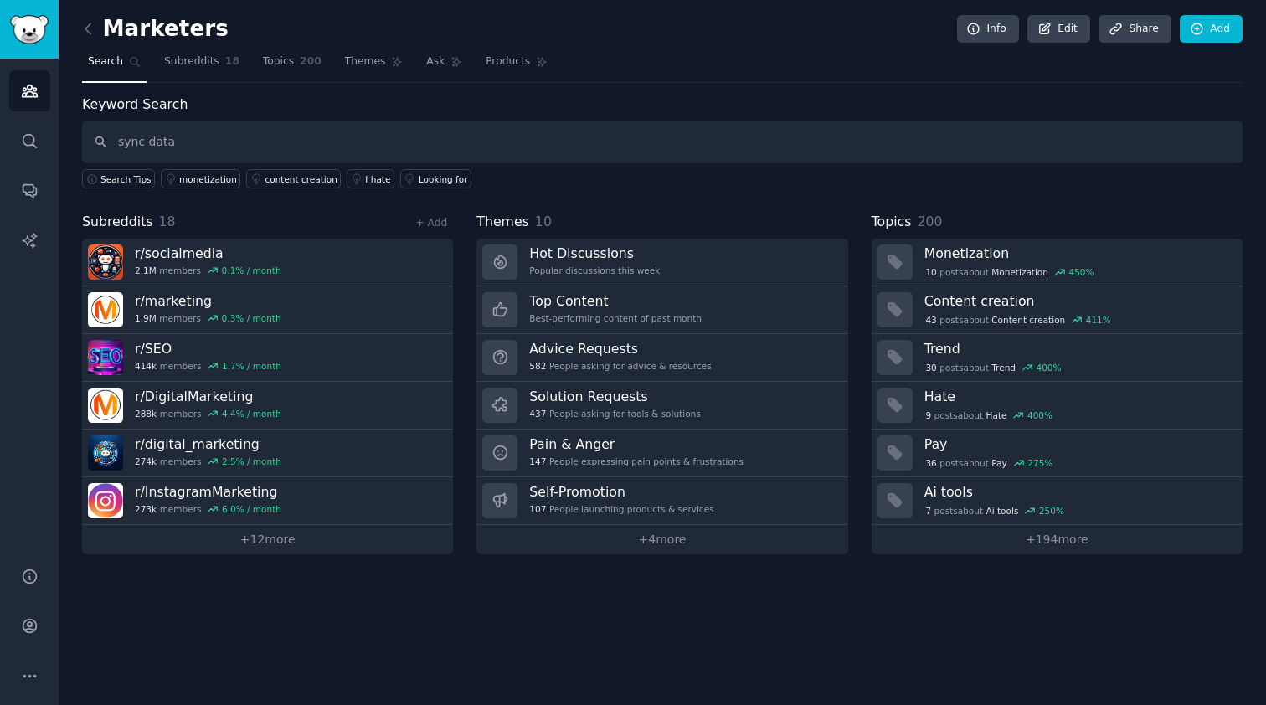
type input "sync data"
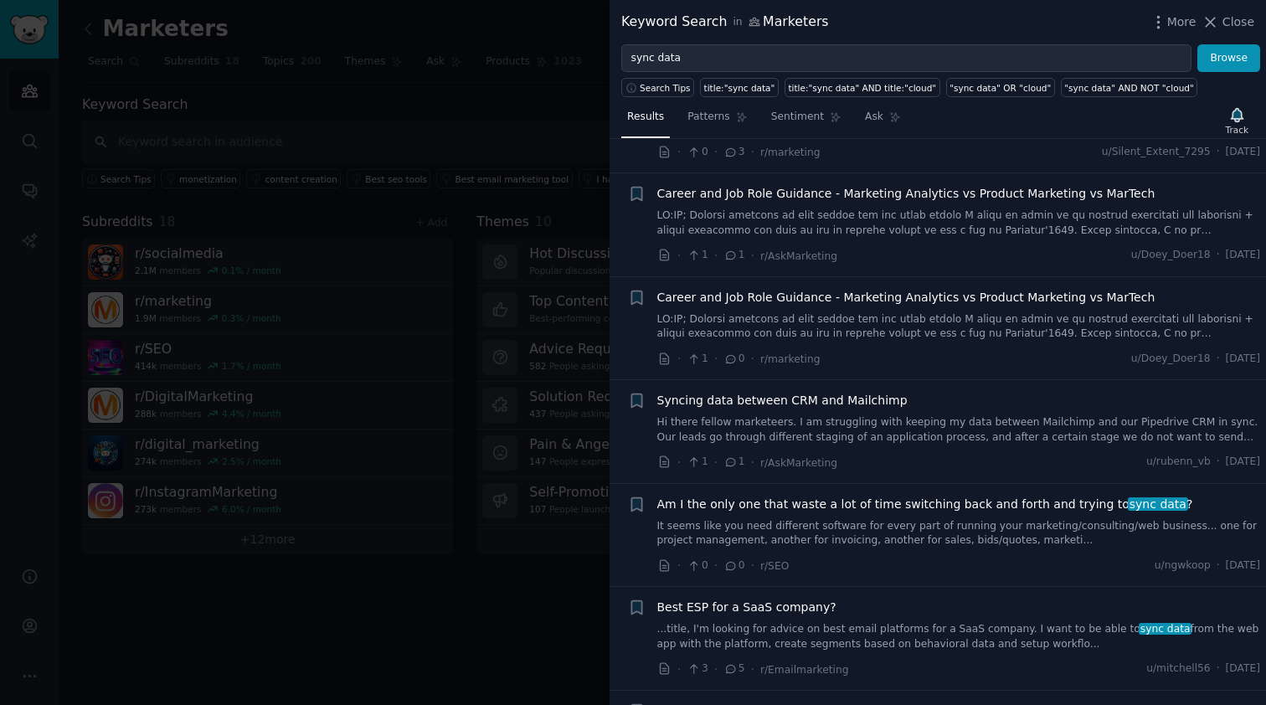
scroll to position [109, 0]
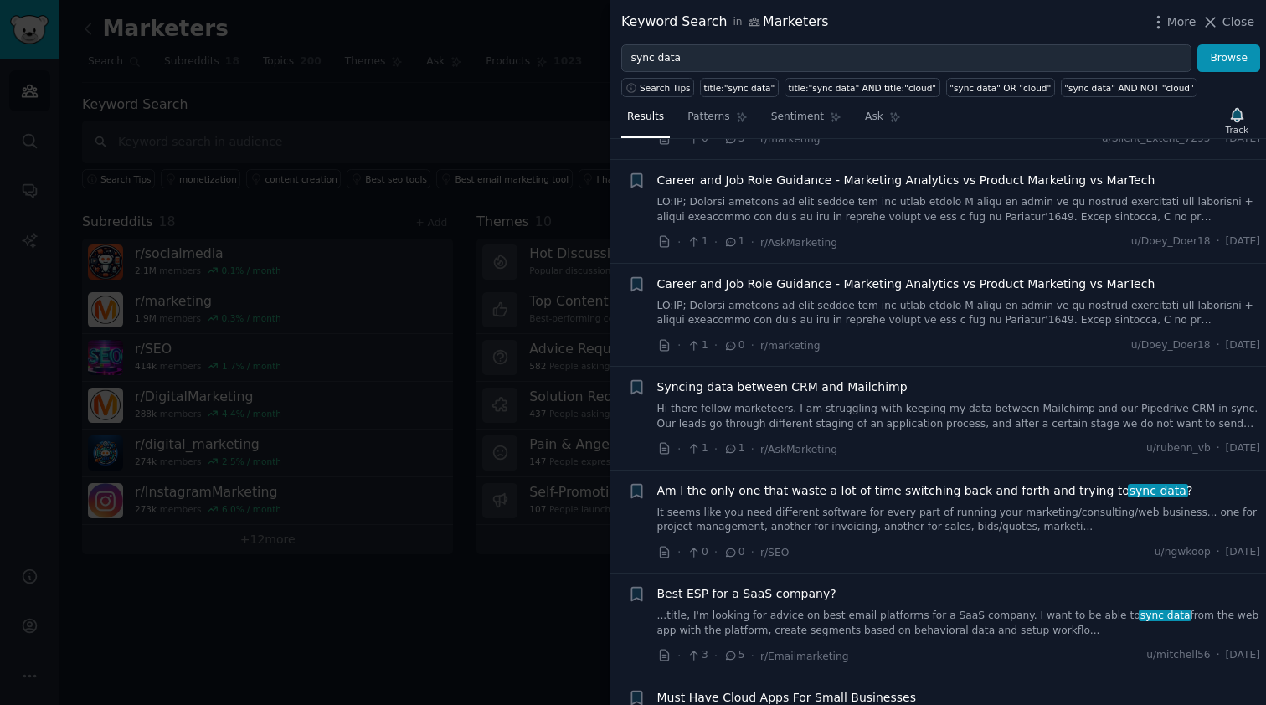
click at [787, 484] on span "Am I the only one that waste a lot of time switching back and forth and trying …" at bounding box center [926, 491] width 536 height 18
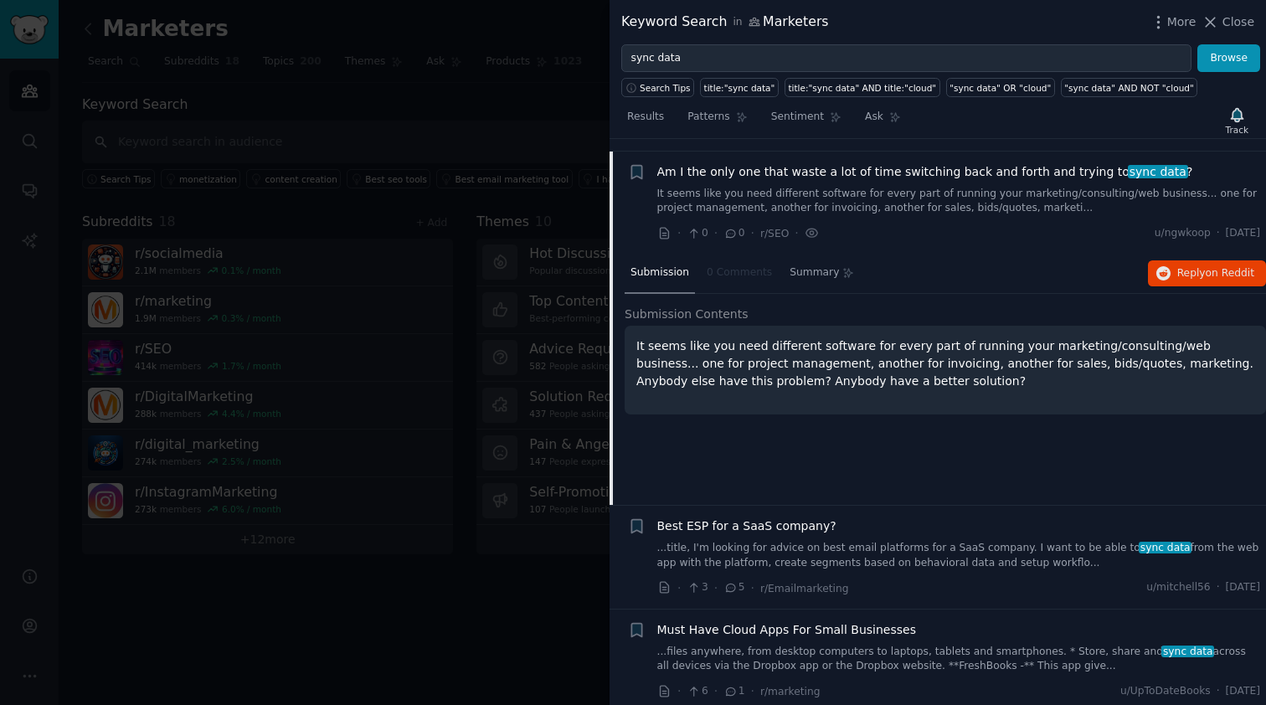
scroll to position [430, 0]
click at [793, 395] on div "It seems like you need different software for every part of running your market…" at bounding box center [946, 368] width 642 height 89
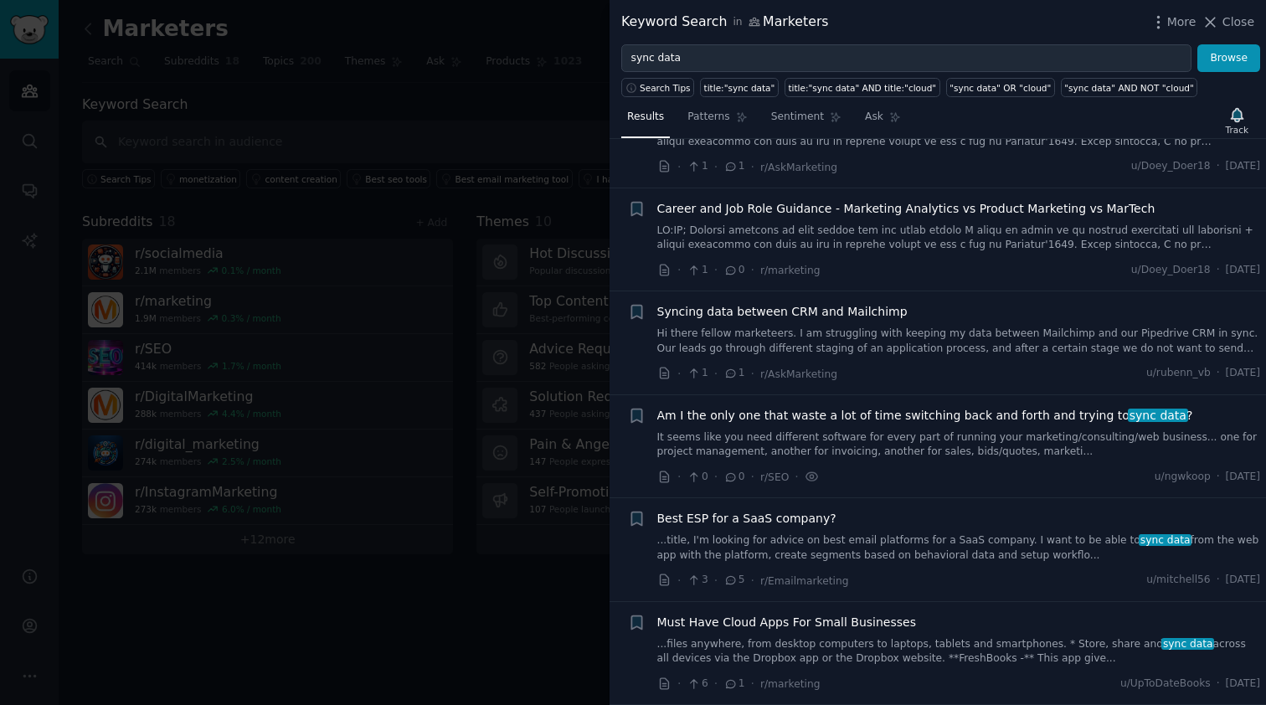
scroll to position [178, 0]
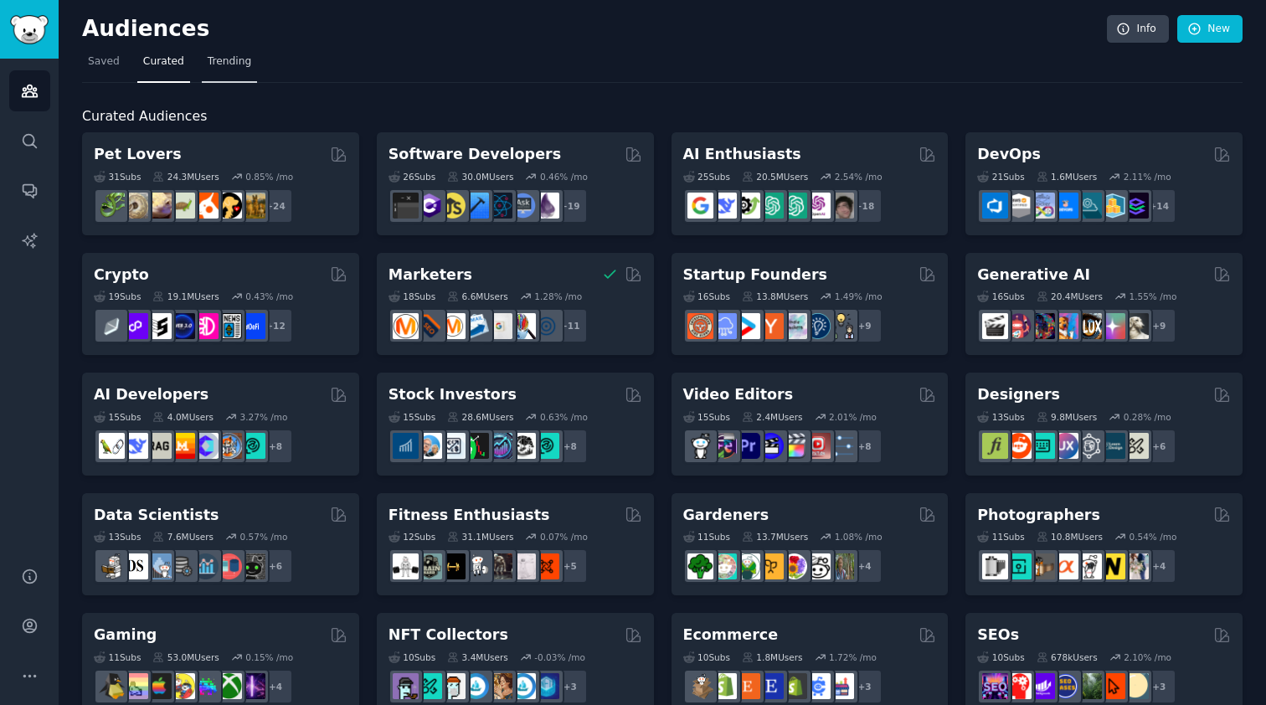
click at [229, 61] on span "Trending" at bounding box center [230, 61] width 44 height 15
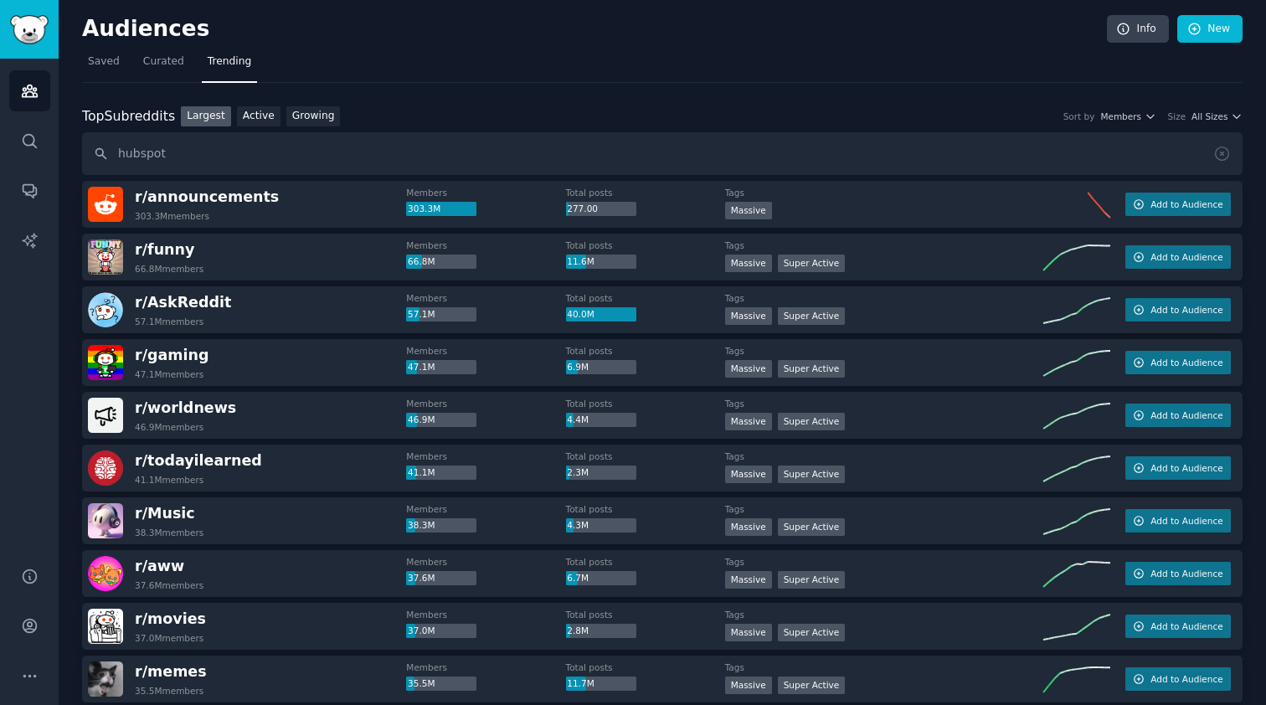
type input "hubspot"
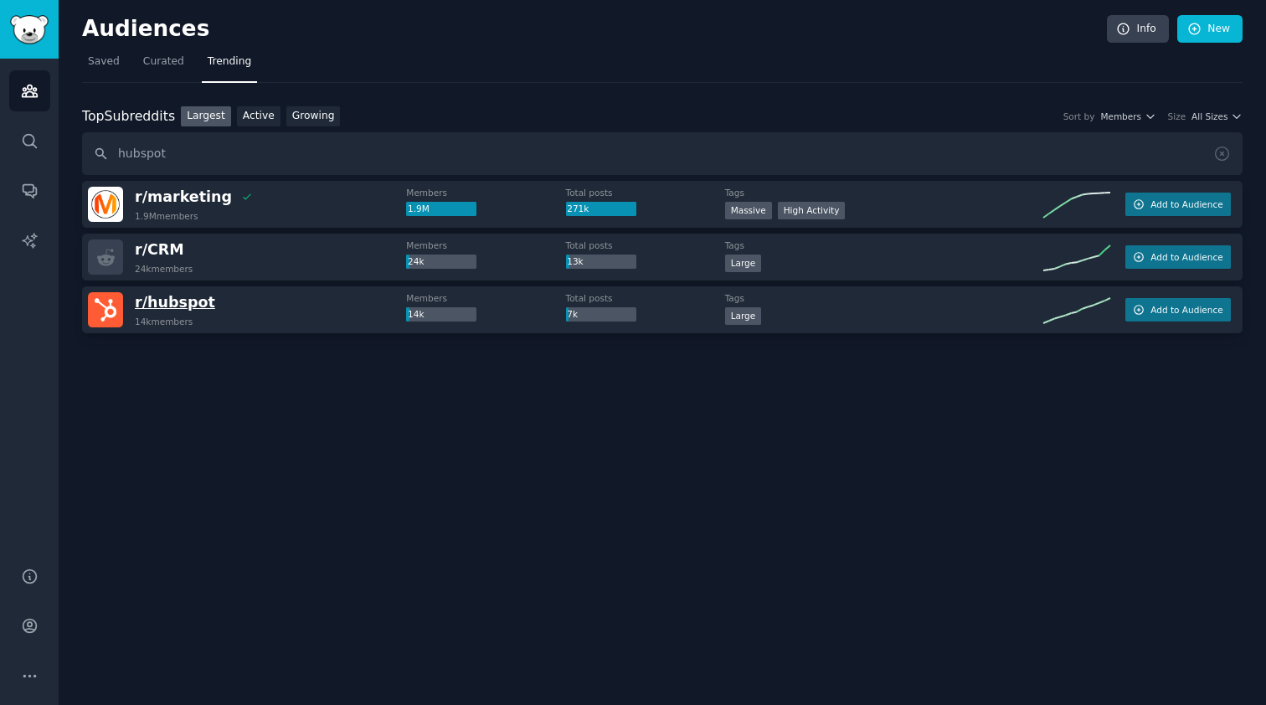
click at [188, 302] on span "r/ hubspot" at bounding box center [175, 302] width 80 height 17
click at [101, 306] on img at bounding box center [105, 309] width 35 height 35
click at [18, 136] on link "Search" at bounding box center [29, 141] width 41 height 41
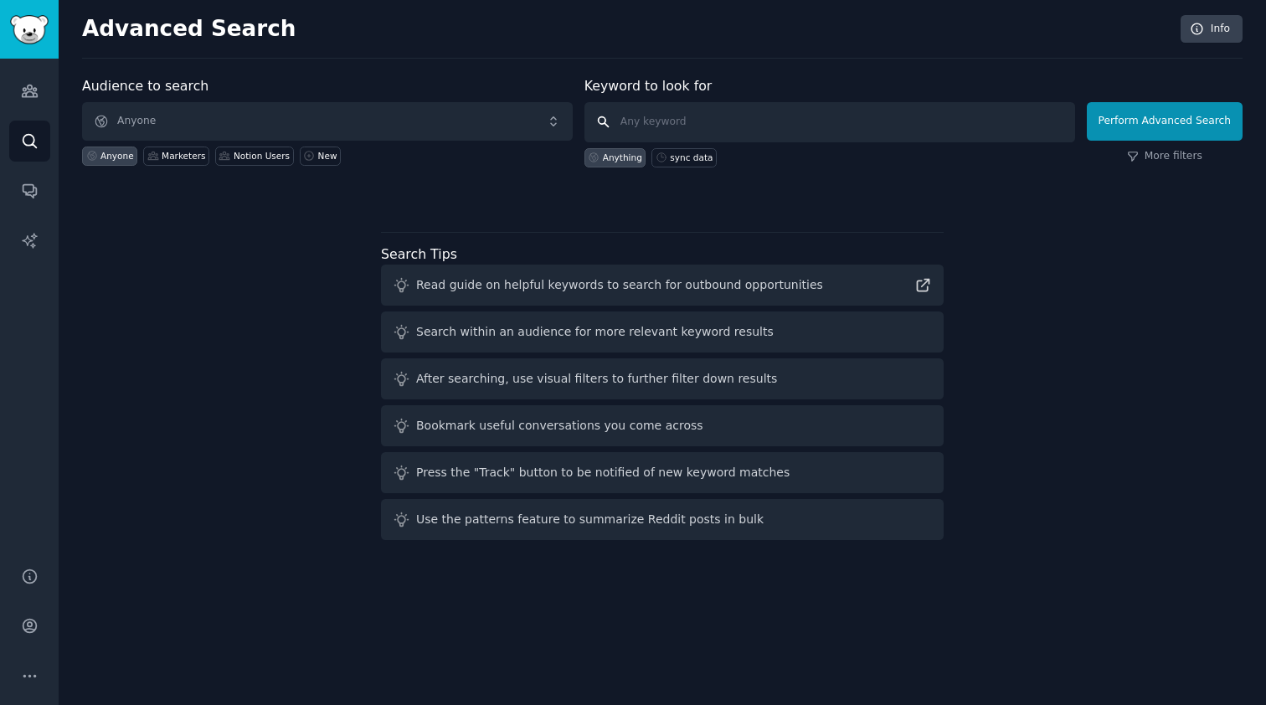
click at [658, 117] on input "text" at bounding box center [830, 122] width 491 height 40
type input "hubspot monday com sync"
click at [1168, 121] on button "Perform Advanced Search" at bounding box center [1165, 121] width 156 height 39
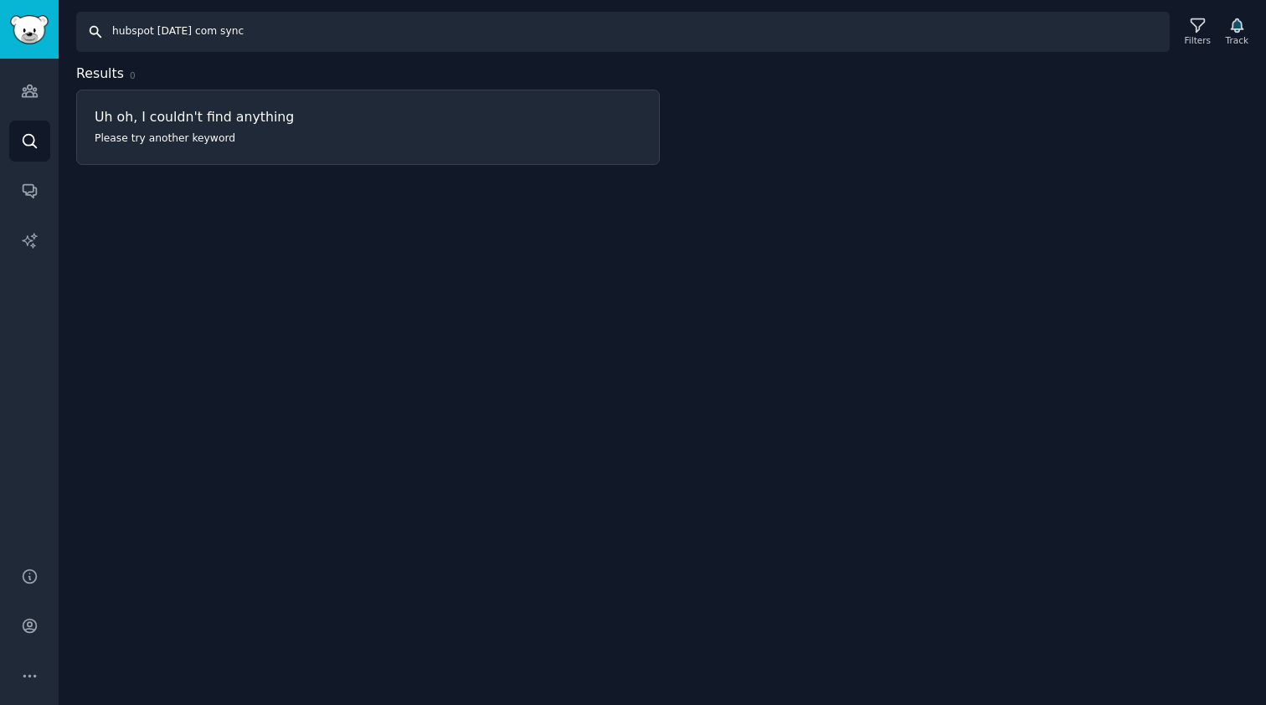
drag, startPoint x: 296, startPoint y: 35, endPoint x: 152, endPoint y: 32, distance: 143.3
click at [152, 32] on input "hubspot monday com sync" at bounding box center [623, 32] width 1094 height 40
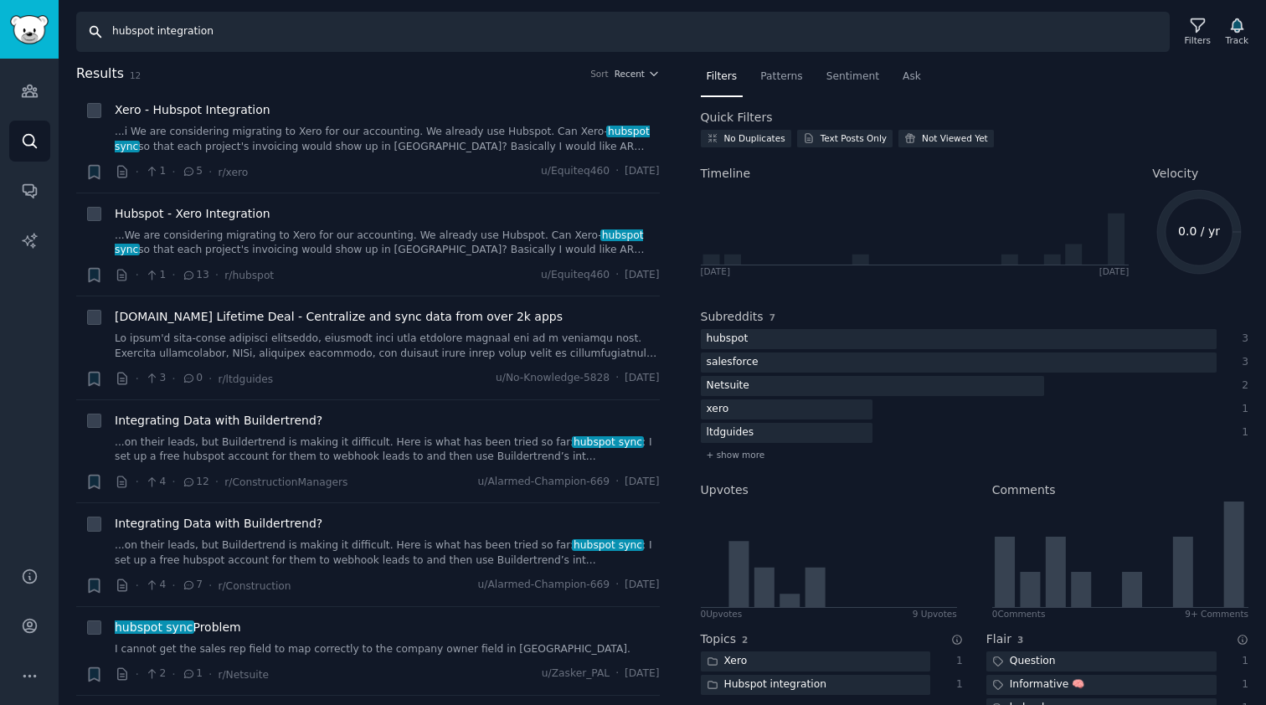
type input "hubspot integration"
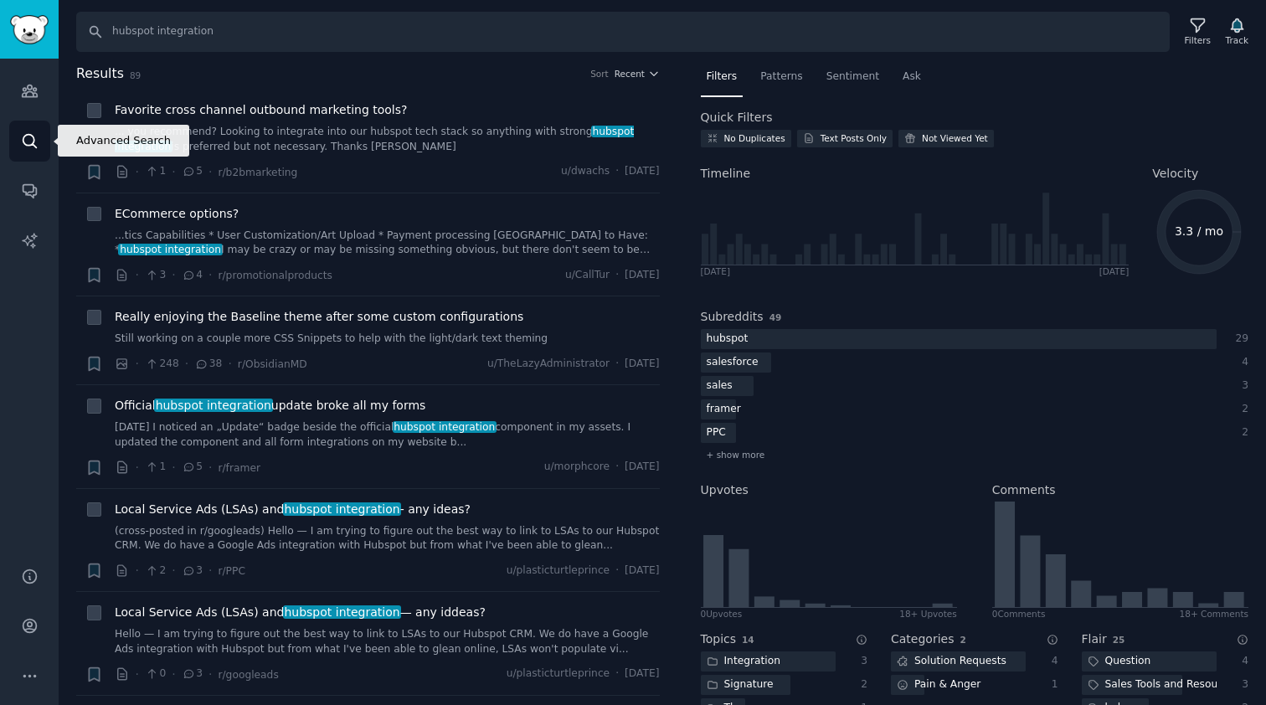
click at [29, 140] on icon "Sidebar" at bounding box center [30, 141] width 18 height 18
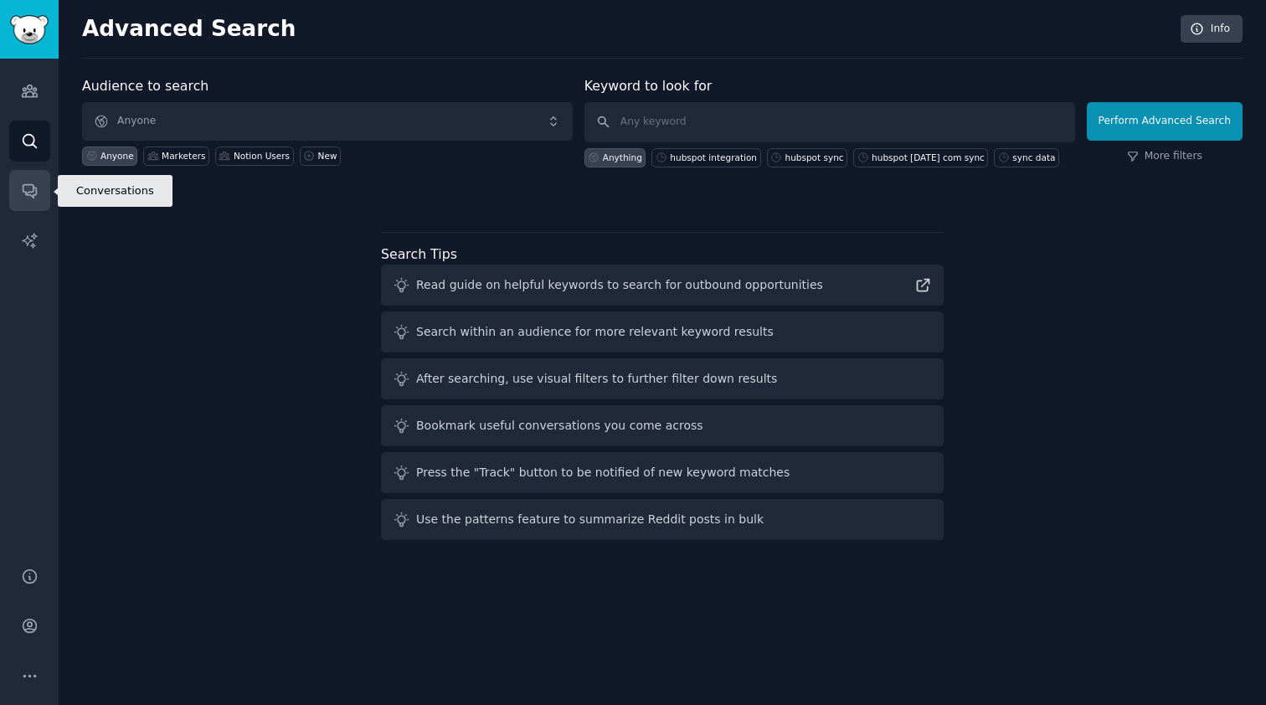
click at [32, 191] on icon "Sidebar" at bounding box center [30, 191] width 18 height 18
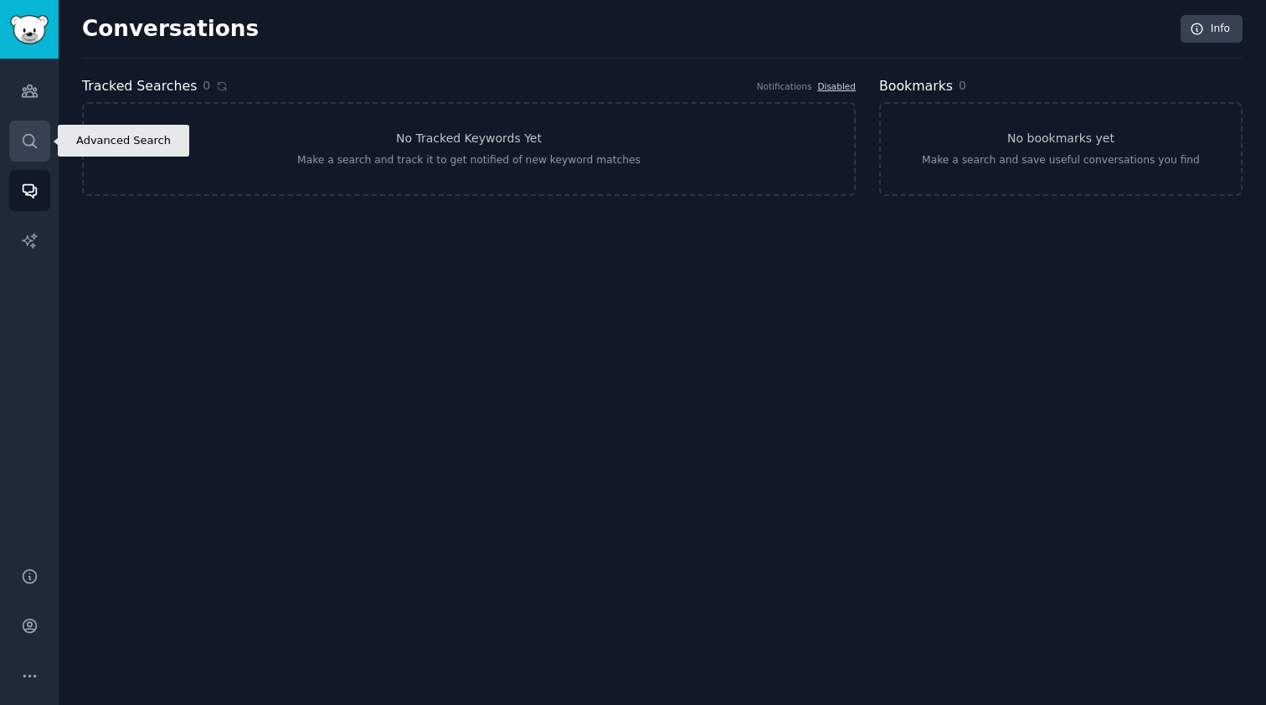
click at [37, 147] on icon "Sidebar" at bounding box center [30, 141] width 18 height 18
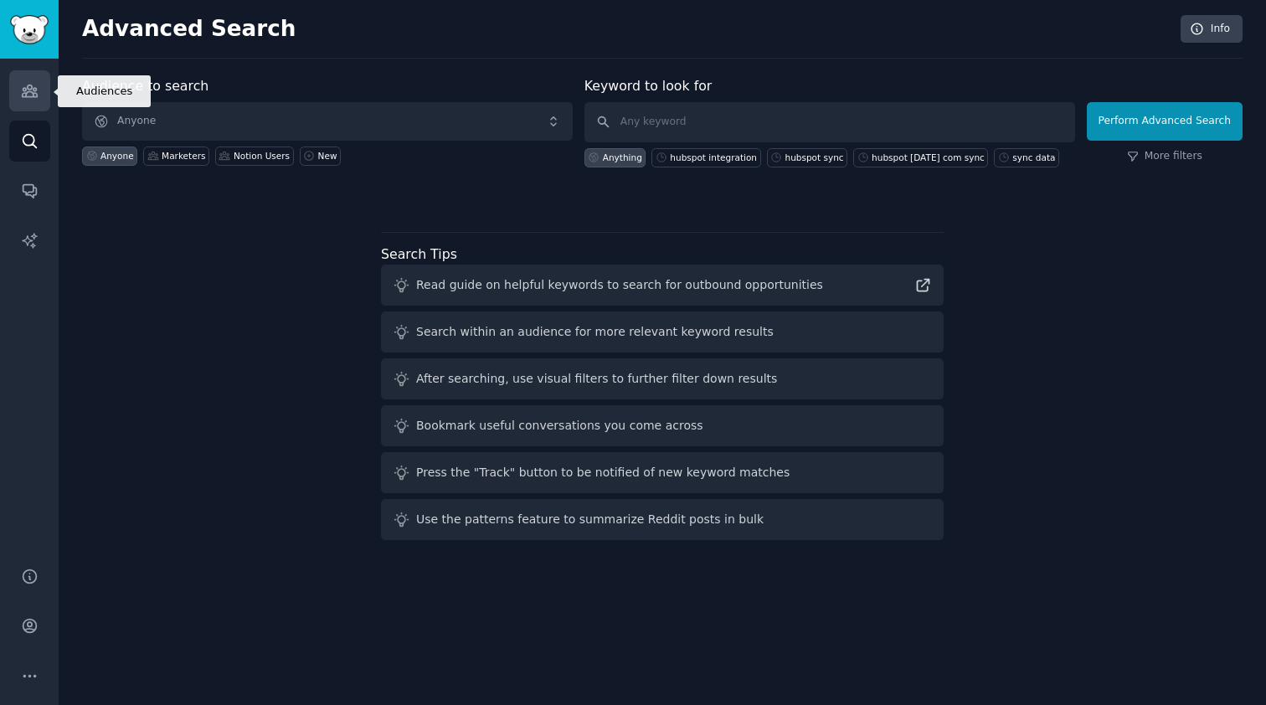
click at [36, 91] on icon "Sidebar" at bounding box center [30, 91] width 18 height 18
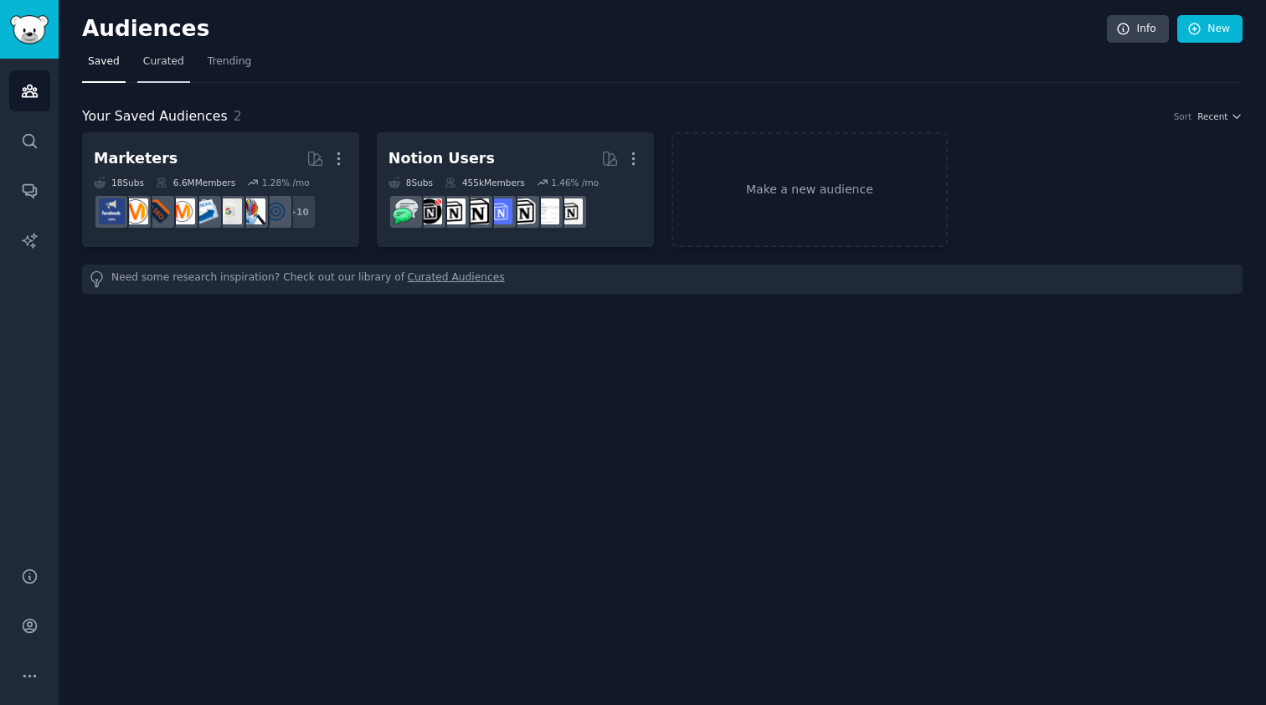
click at [169, 63] on span "Curated" at bounding box center [163, 61] width 41 height 15
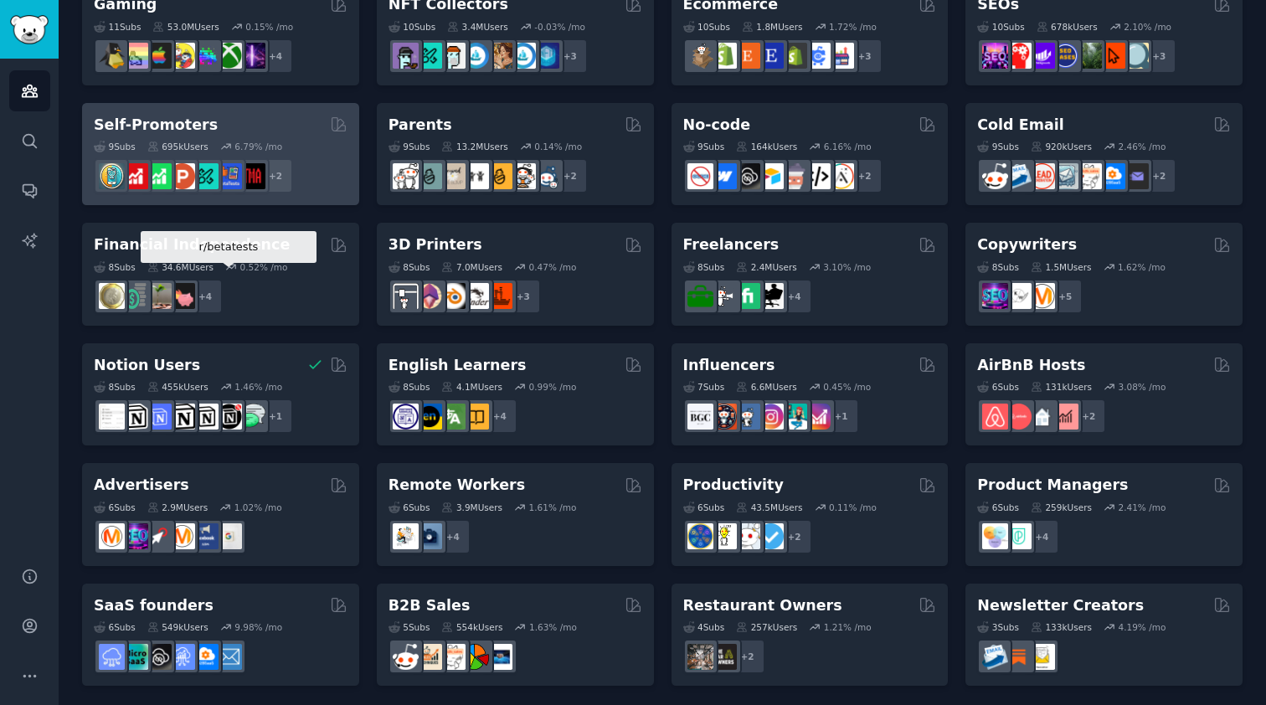
scroll to position [630, 0]
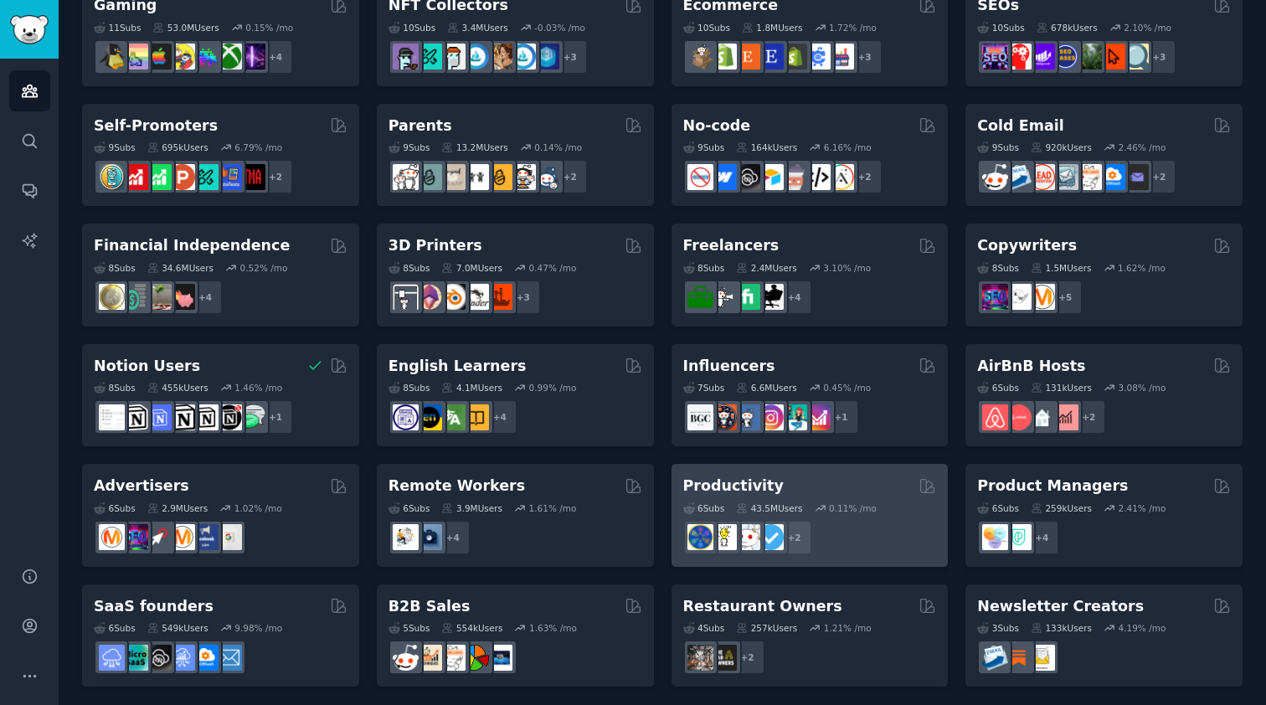
click at [859, 537] on div "+ 2" at bounding box center [810, 537] width 254 height 35
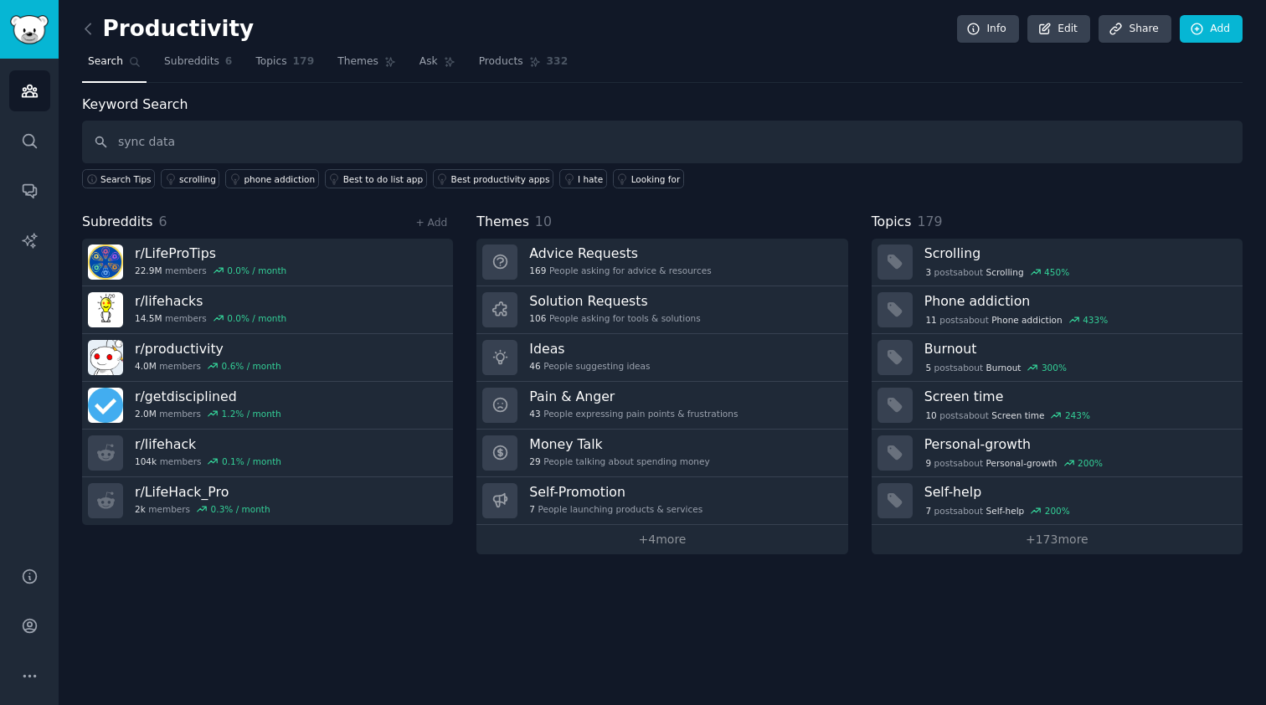
type input "sync data"
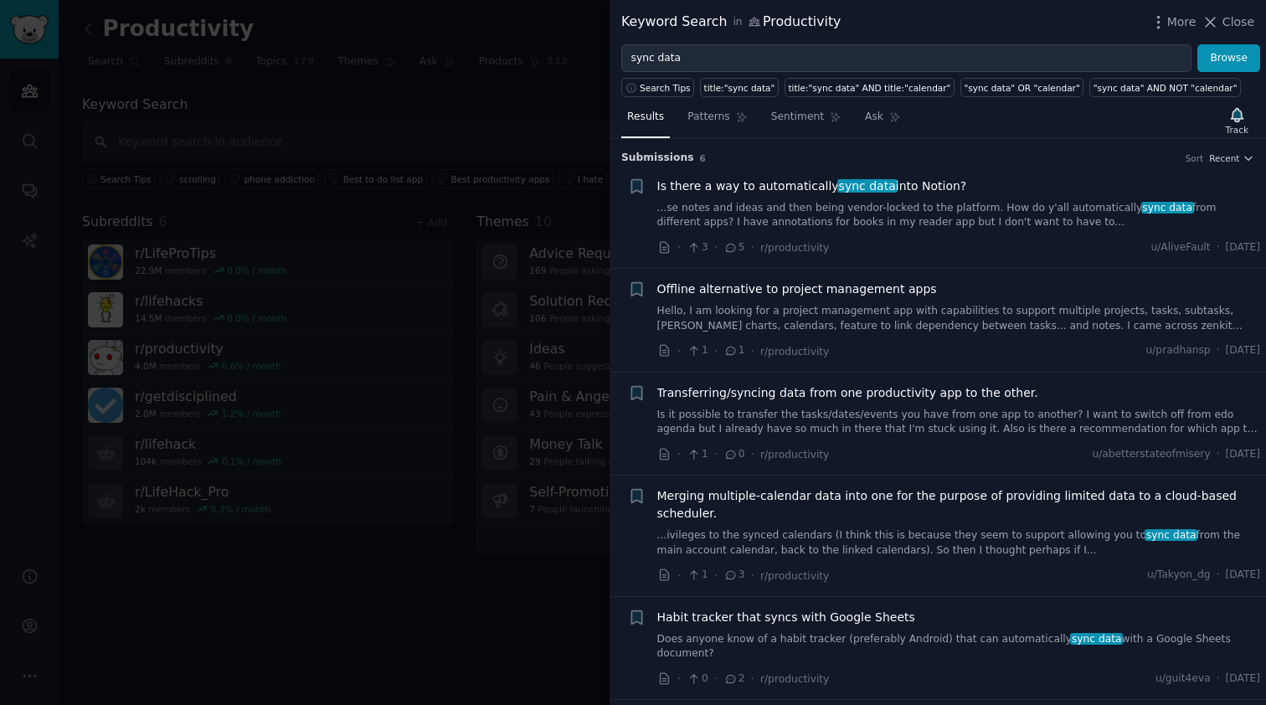
click at [916, 218] on link "...se notes and ideas and then being vendor-locked to the platform. How do y'al…" at bounding box center [960, 215] width 604 height 29
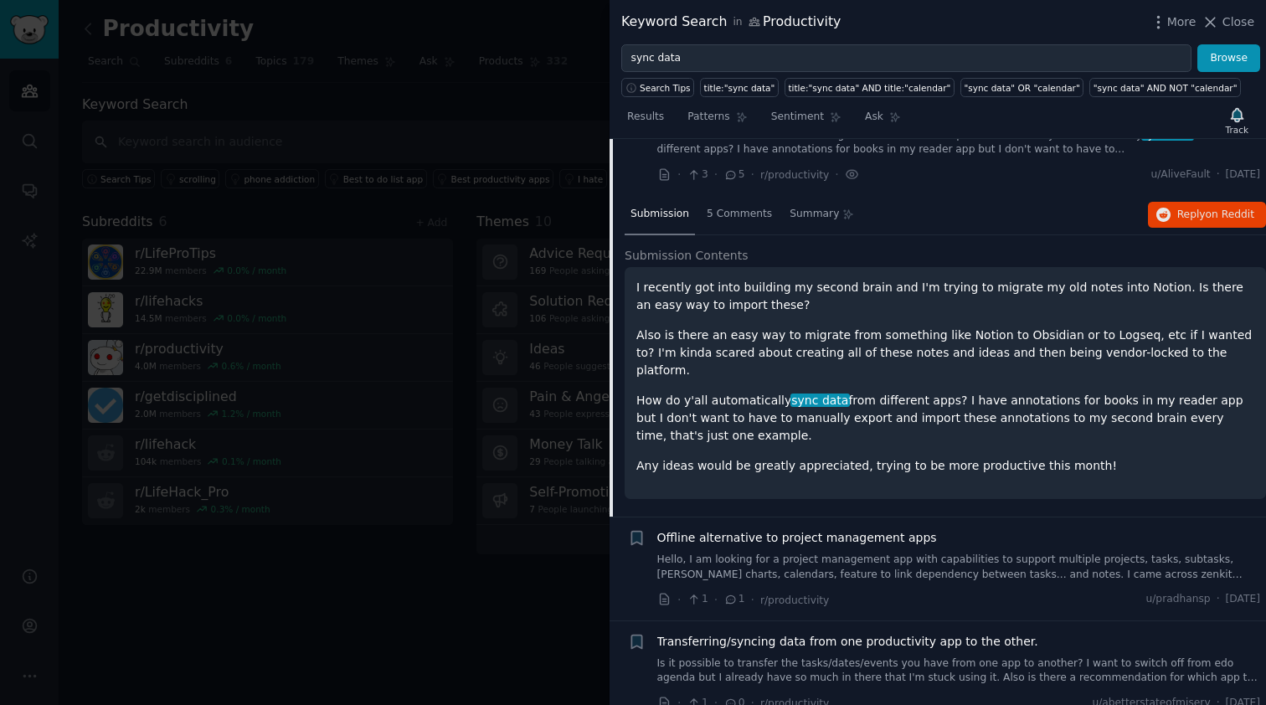
scroll to position [78, 0]
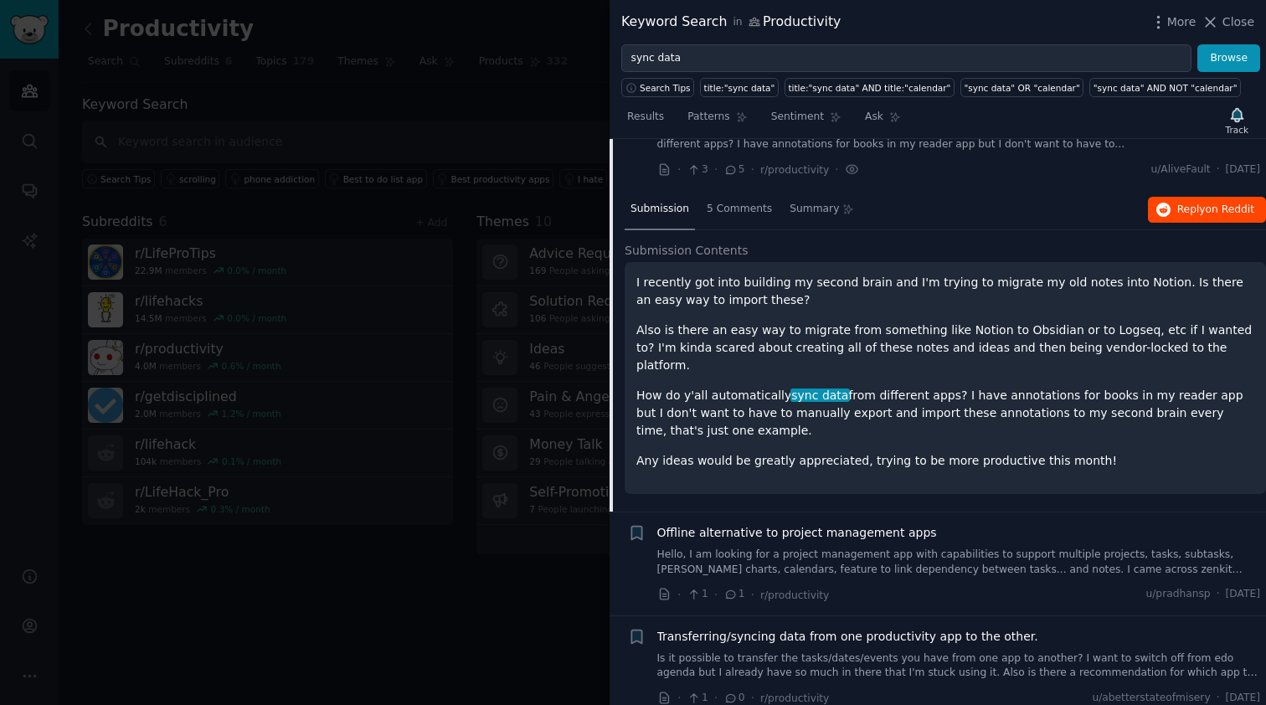
click at [1170, 212] on button "Reply on Reddit" at bounding box center [1207, 210] width 118 height 27
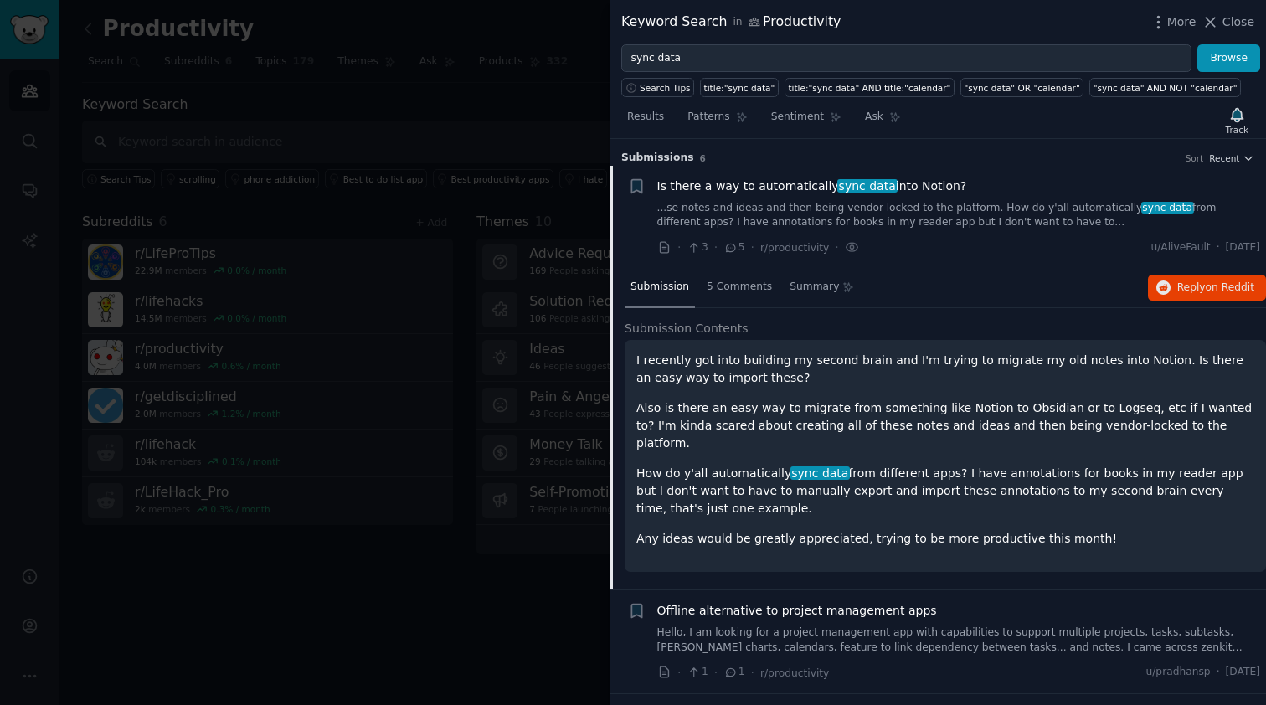
scroll to position [0, 0]
click at [456, 88] on div at bounding box center [633, 352] width 1266 height 705
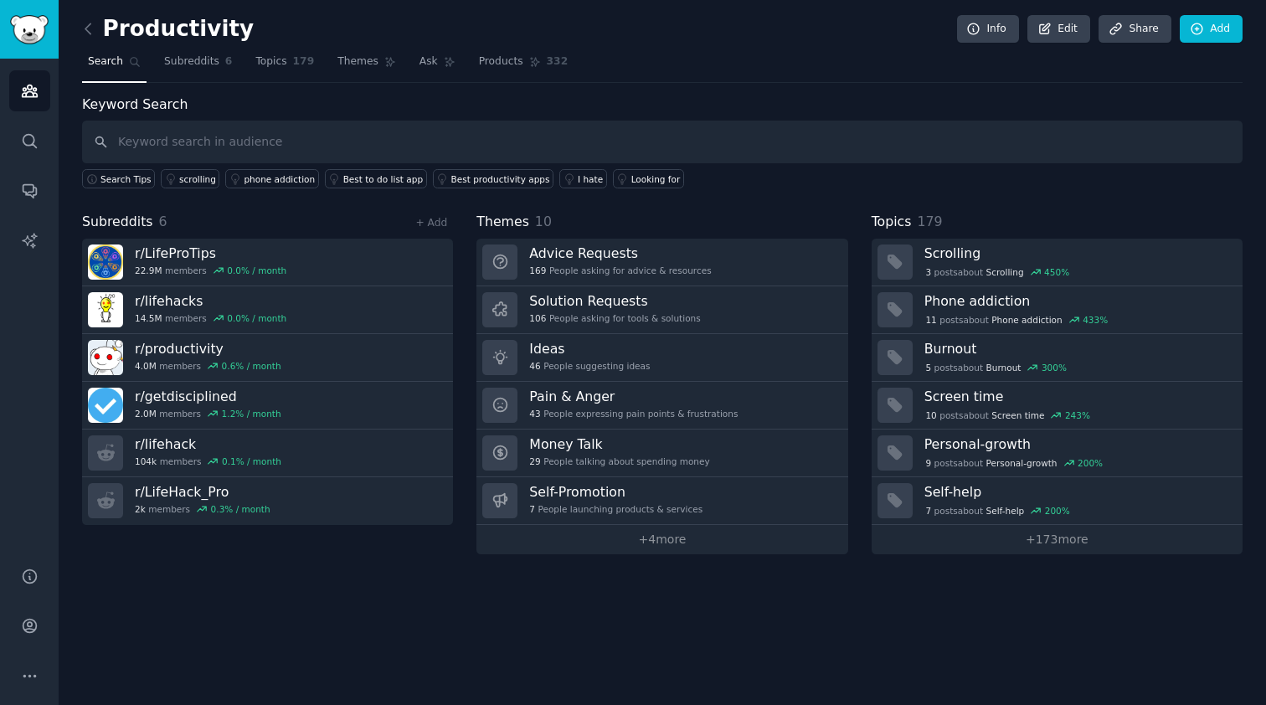
click at [104, 59] on span "Search" at bounding box center [105, 61] width 35 height 15
click at [28, 90] on icon "Sidebar" at bounding box center [29, 91] width 15 height 12
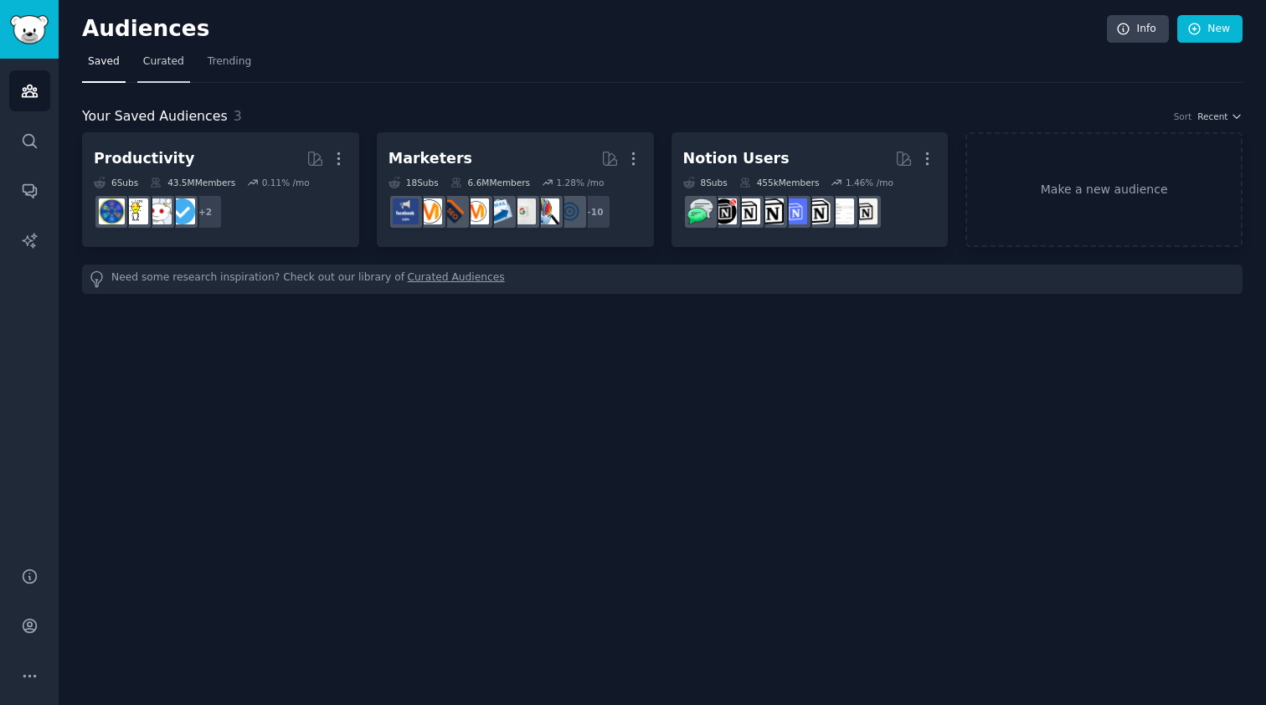
click at [160, 61] on span "Curated" at bounding box center [163, 61] width 41 height 15
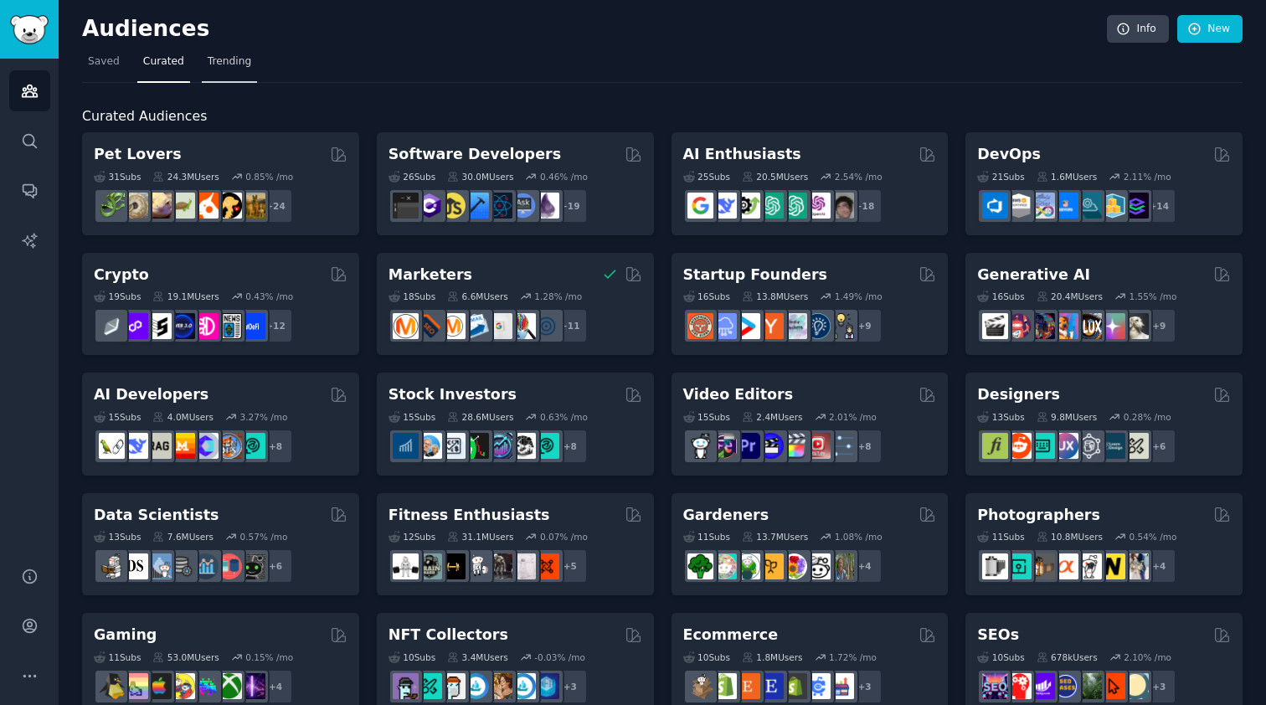
click at [239, 56] on span "Trending" at bounding box center [230, 61] width 44 height 15
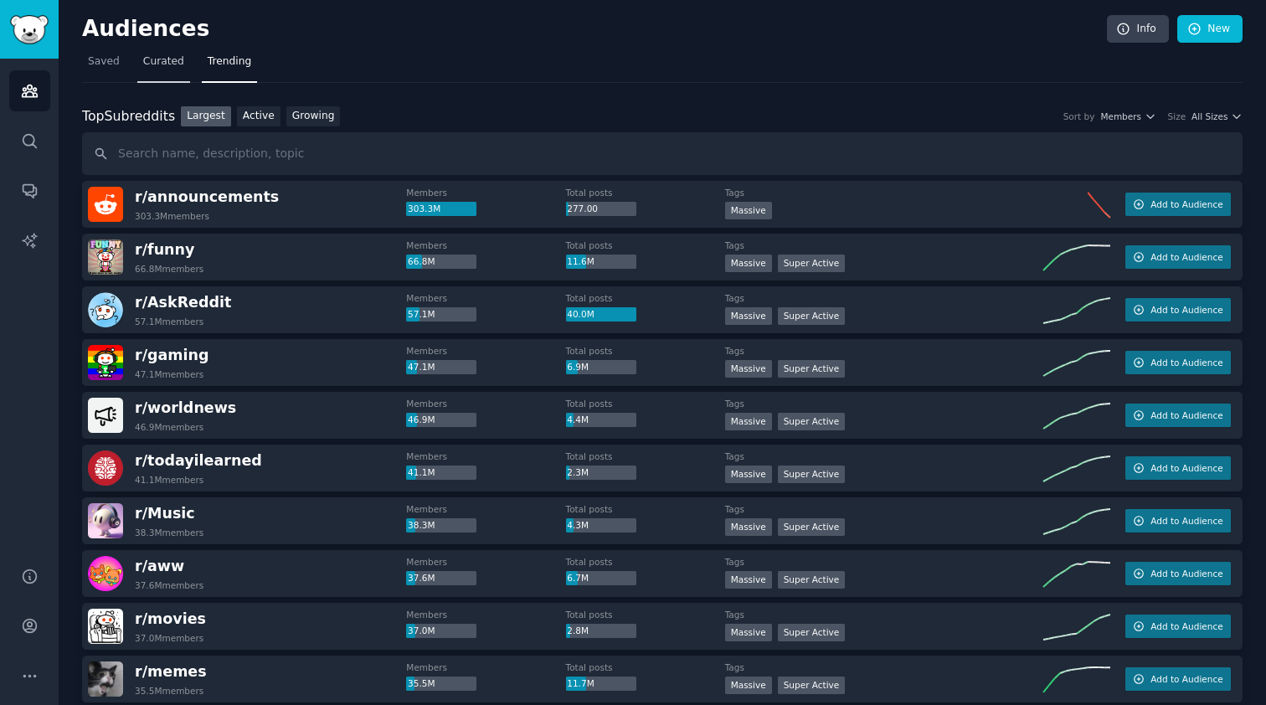
click at [171, 56] on span "Curated" at bounding box center [163, 61] width 41 height 15
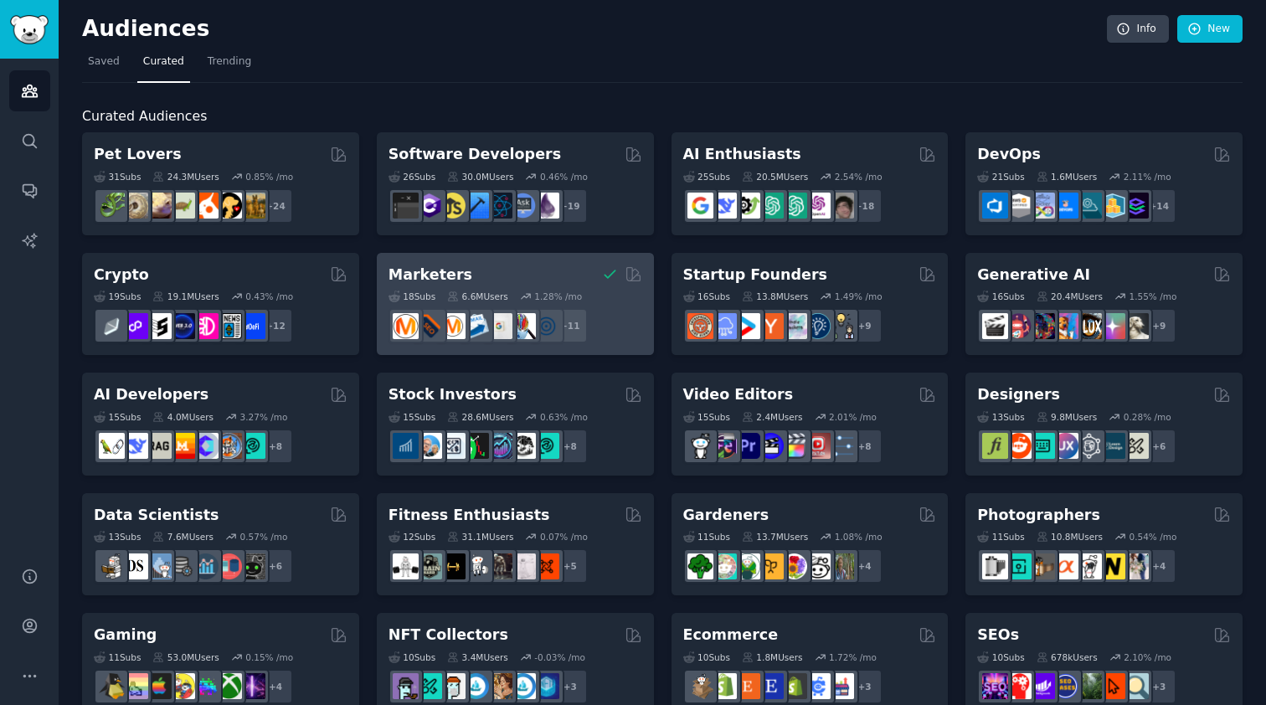
click at [629, 322] on div "+ 11" at bounding box center [516, 325] width 254 height 35
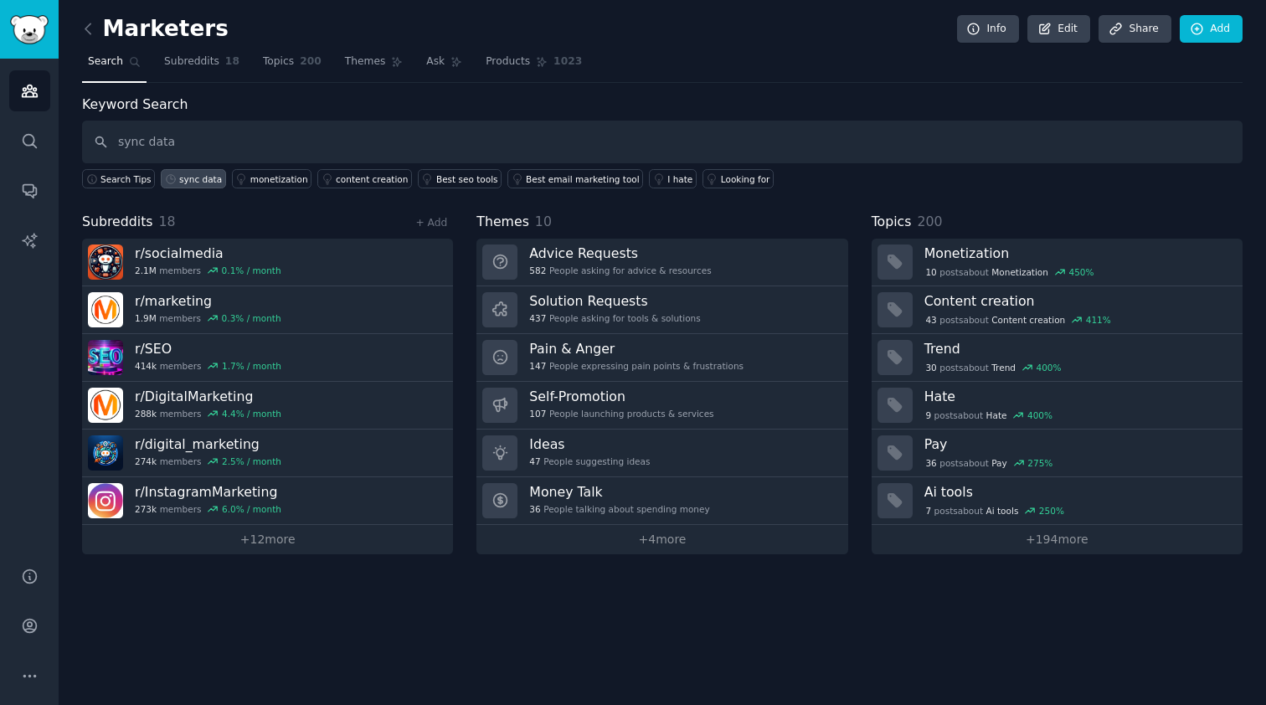
type input "sync data"
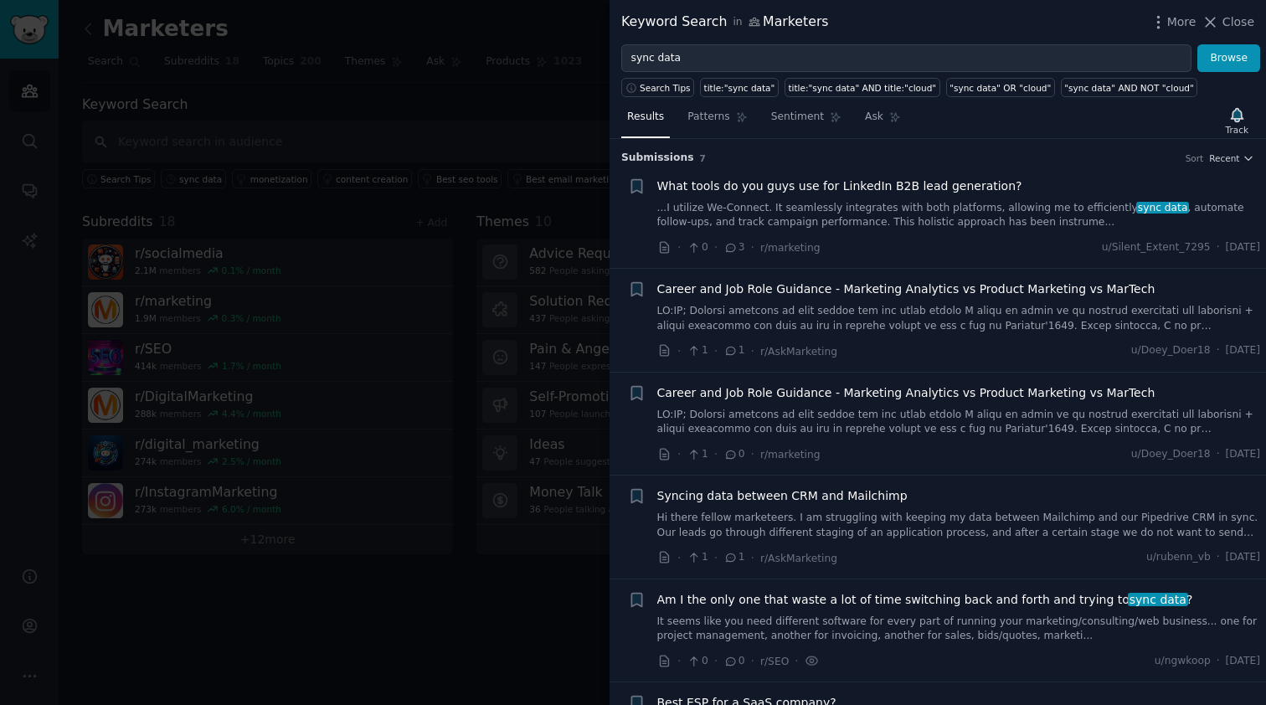
click at [514, 132] on div at bounding box center [633, 352] width 1266 height 705
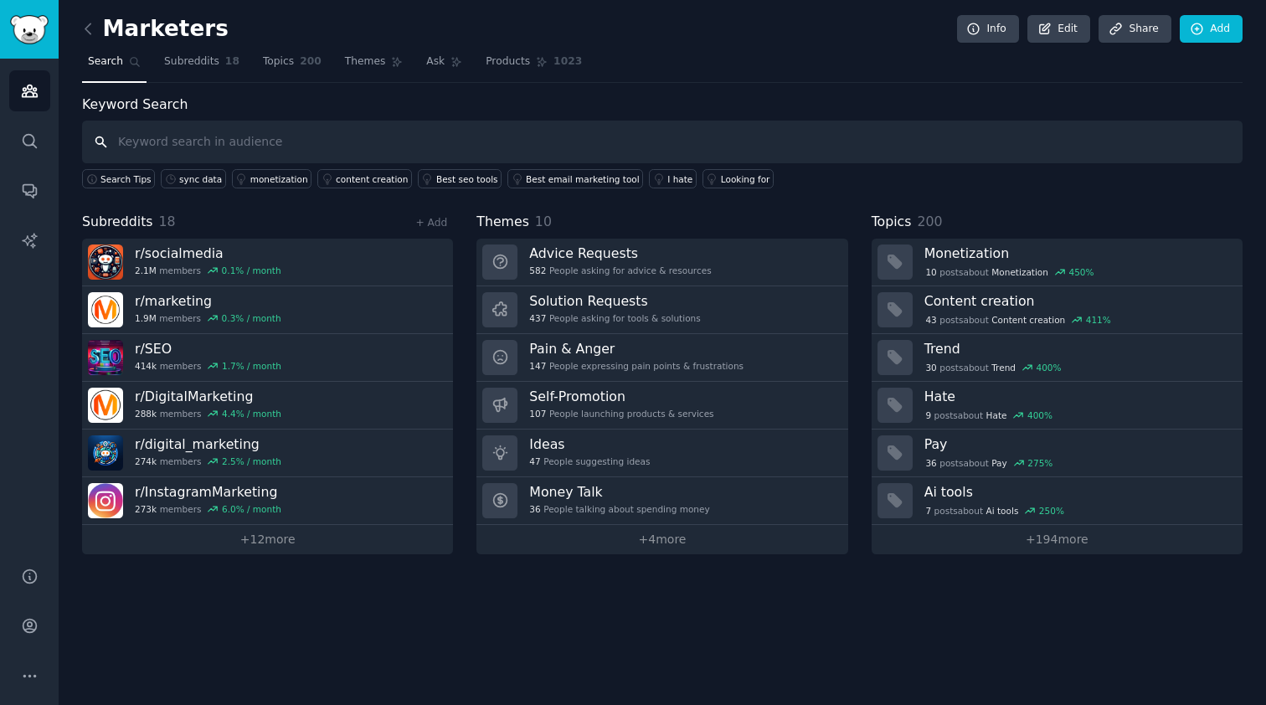
click at [482, 133] on input "text" at bounding box center [662, 142] width 1161 height 43
type input "integration"
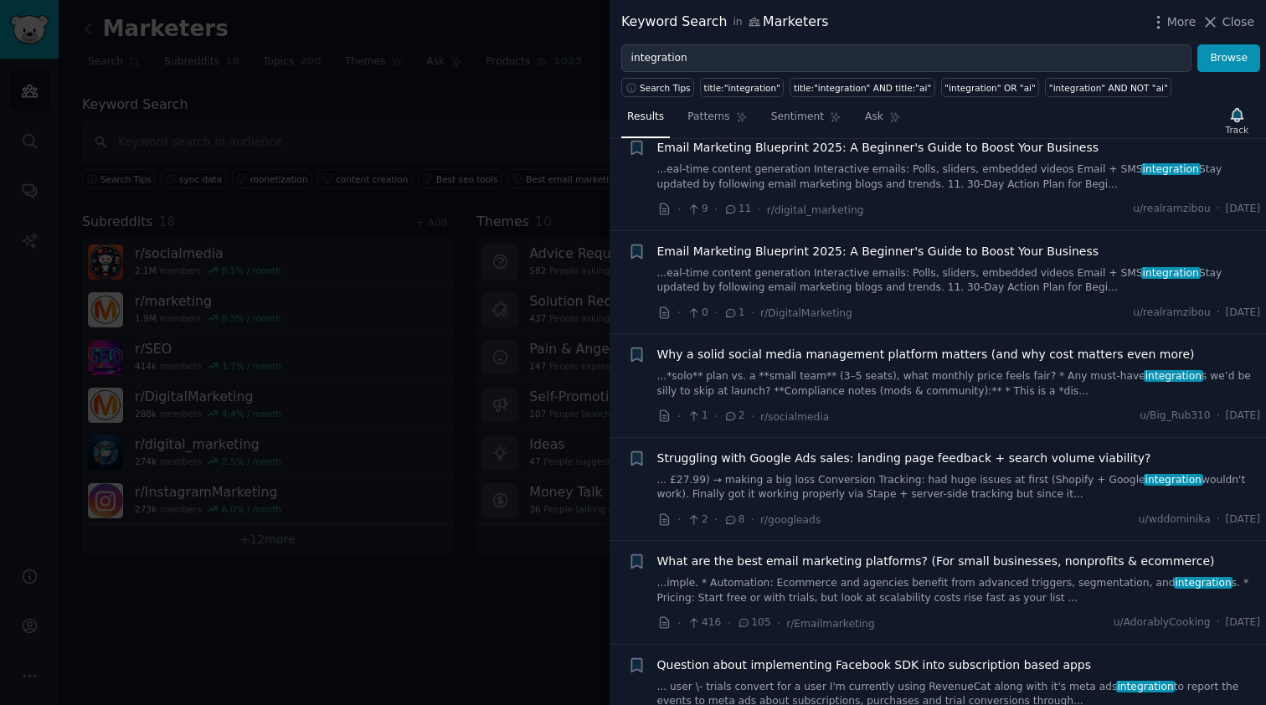
scroll to position [1776, 0]
